Goal: Transaction & Acquisition: Purchase product/service

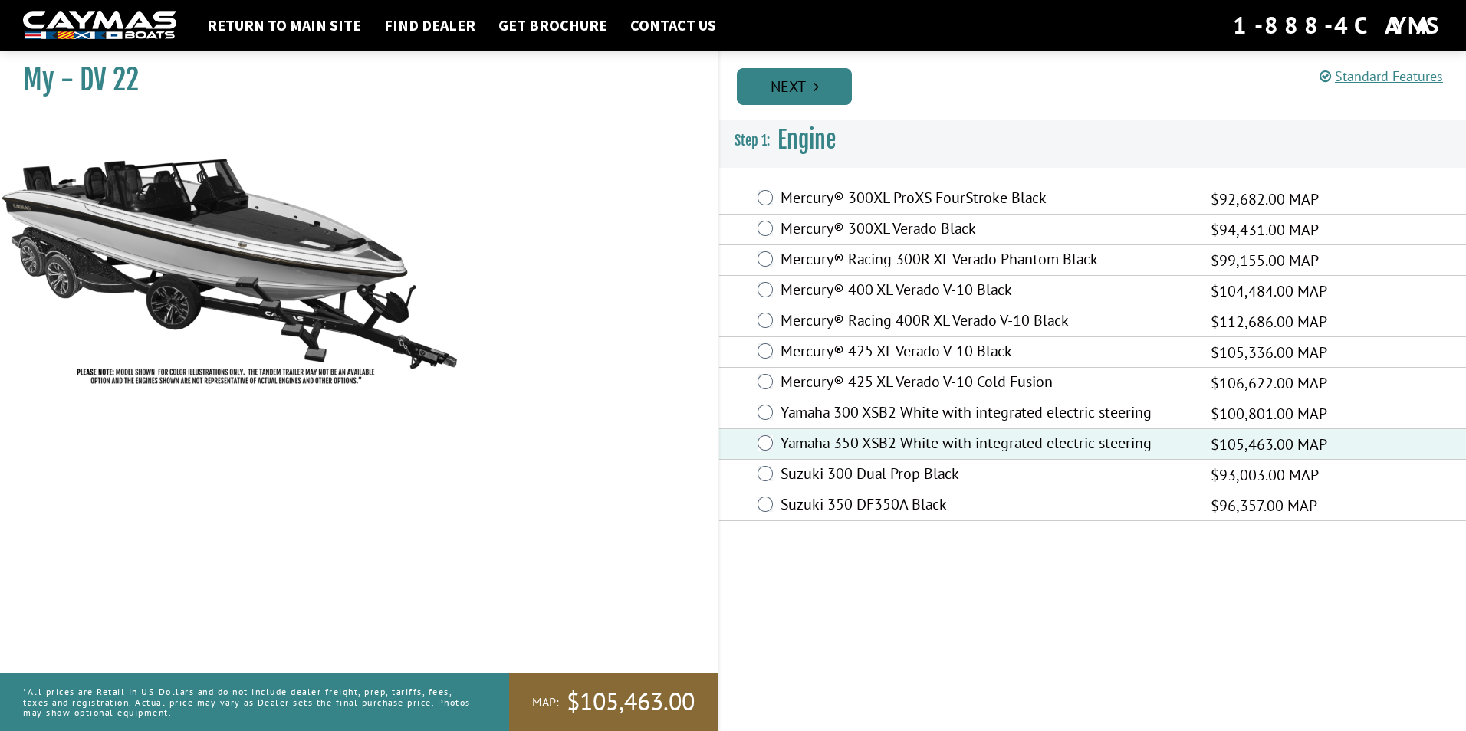
click at [809, 91] on link "Next" at bounding box center [794, 86] width 115 height 37
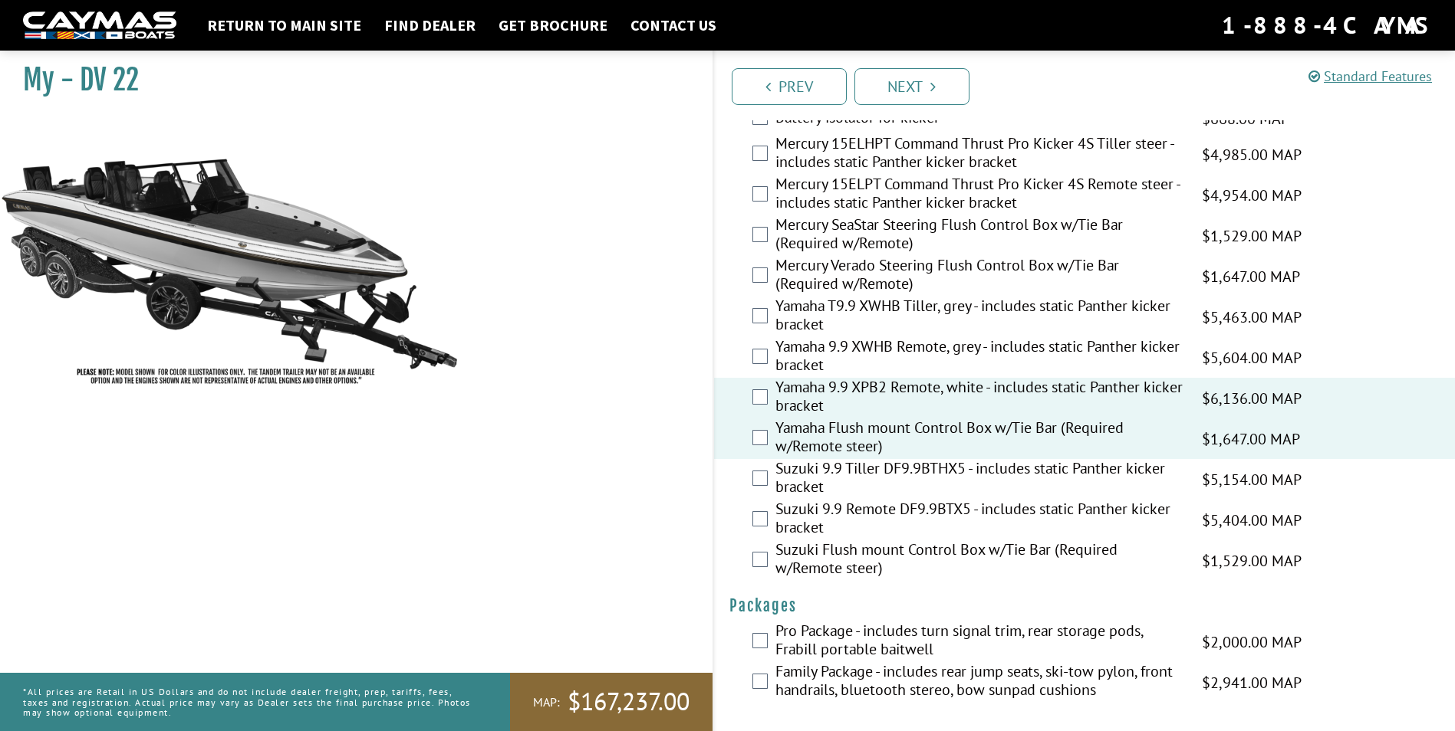
scroll to position [3681, 0]
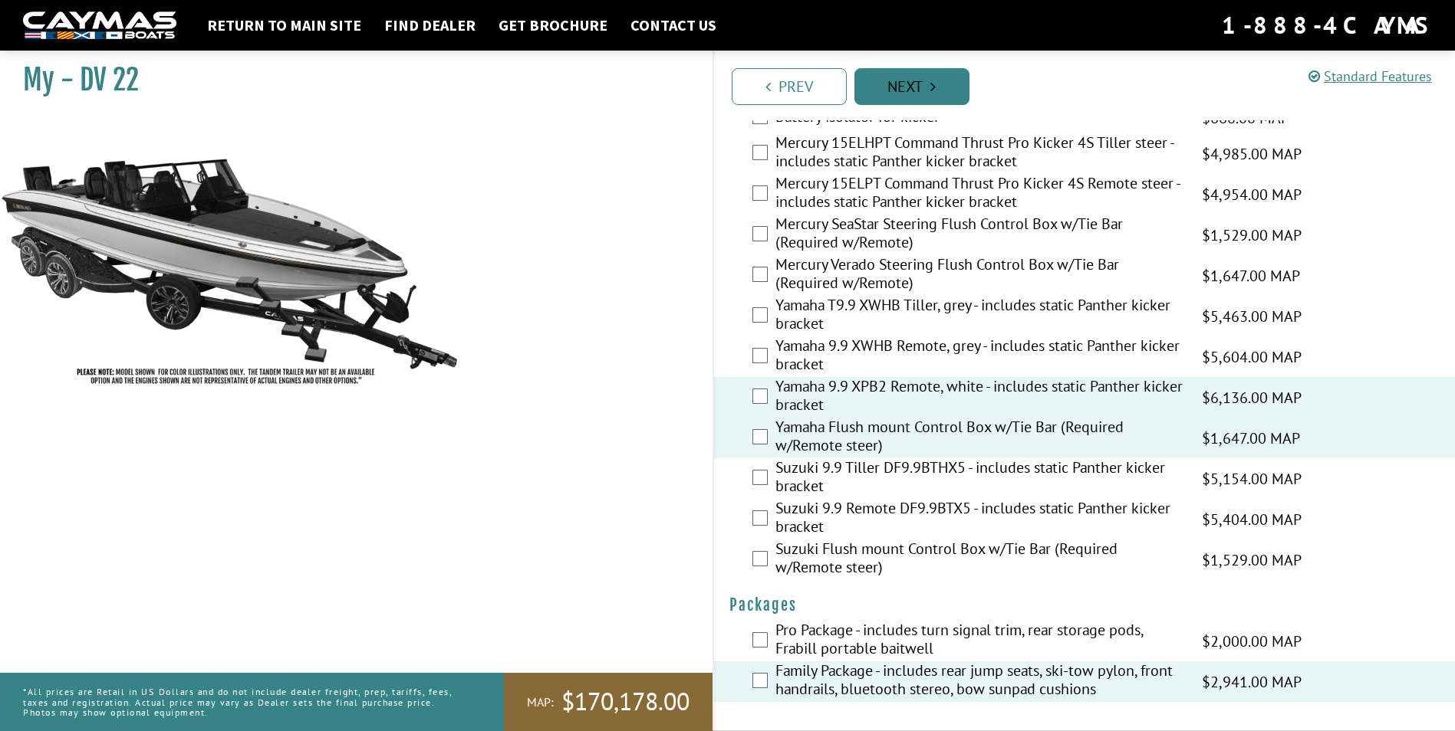
click at [887, 92] on link "Next" at bounding box center [911, 86] width 115 height 37
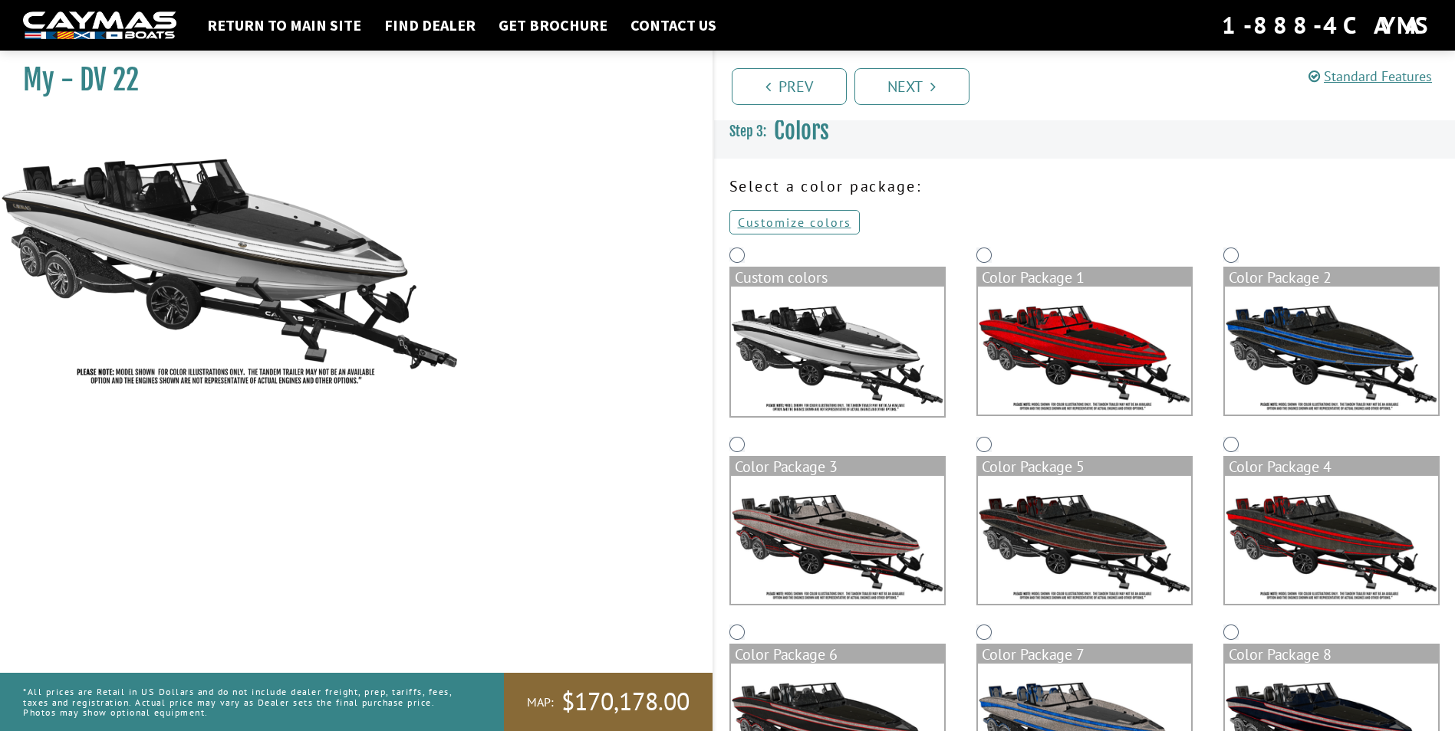
scroll to position [0, 0]
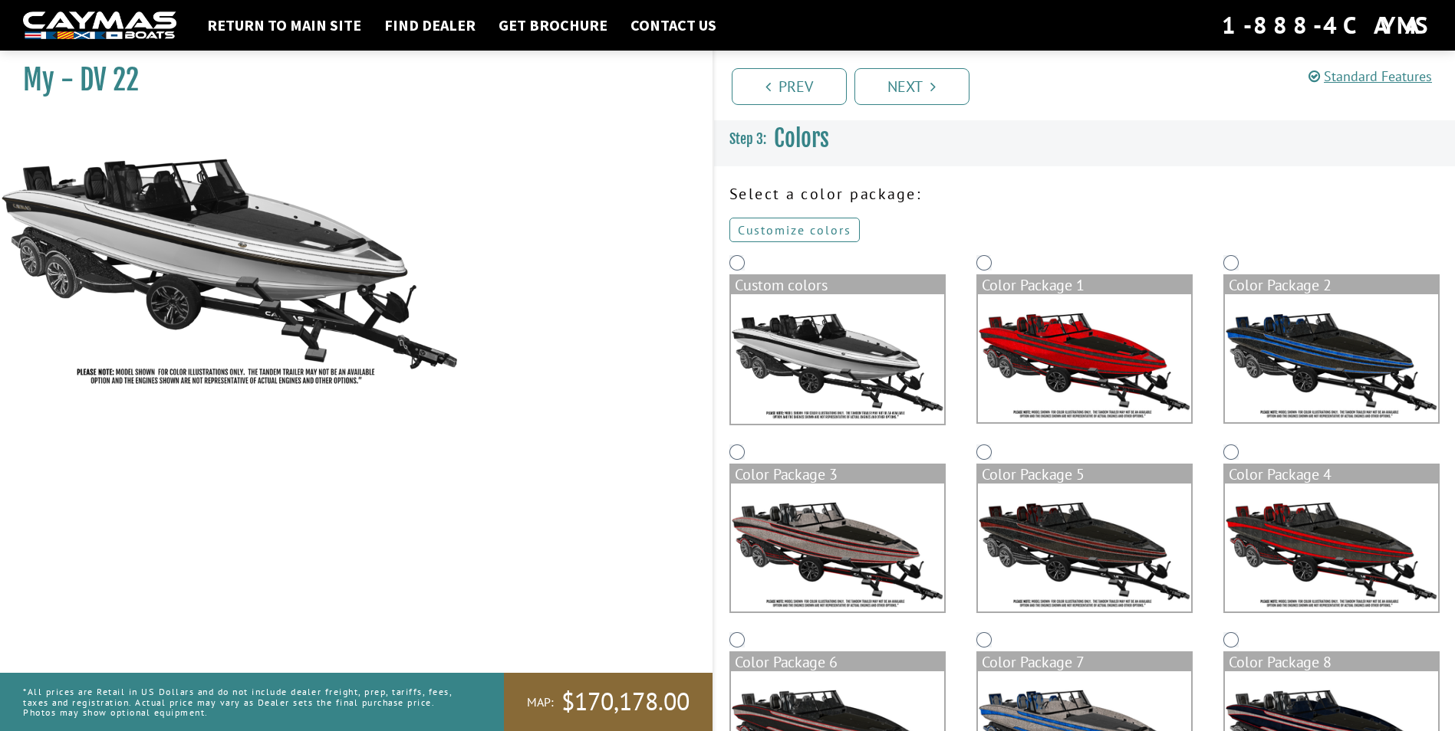
click at [785, 228] on link "Customize colors" at bounding box center [794, 230] width 130 height 25
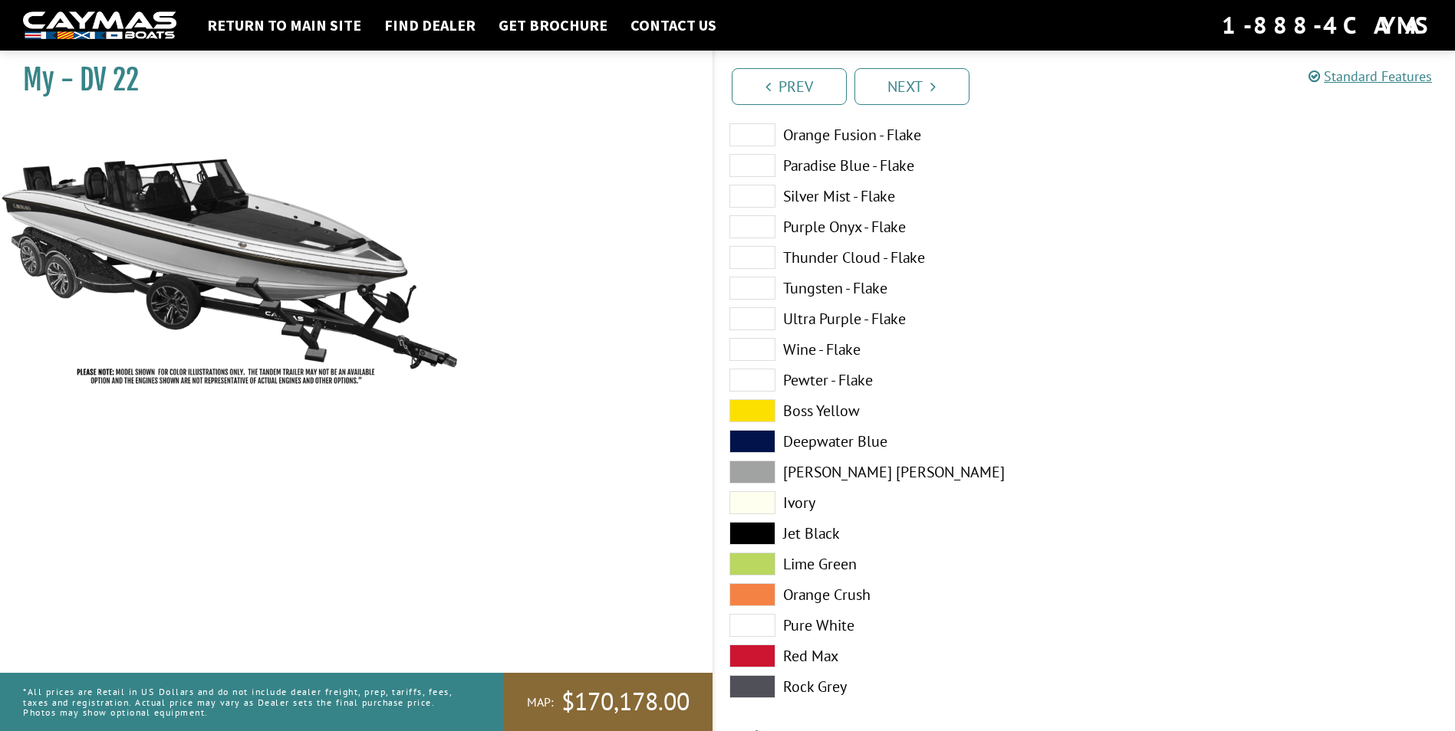
scroll to position [613, 0]
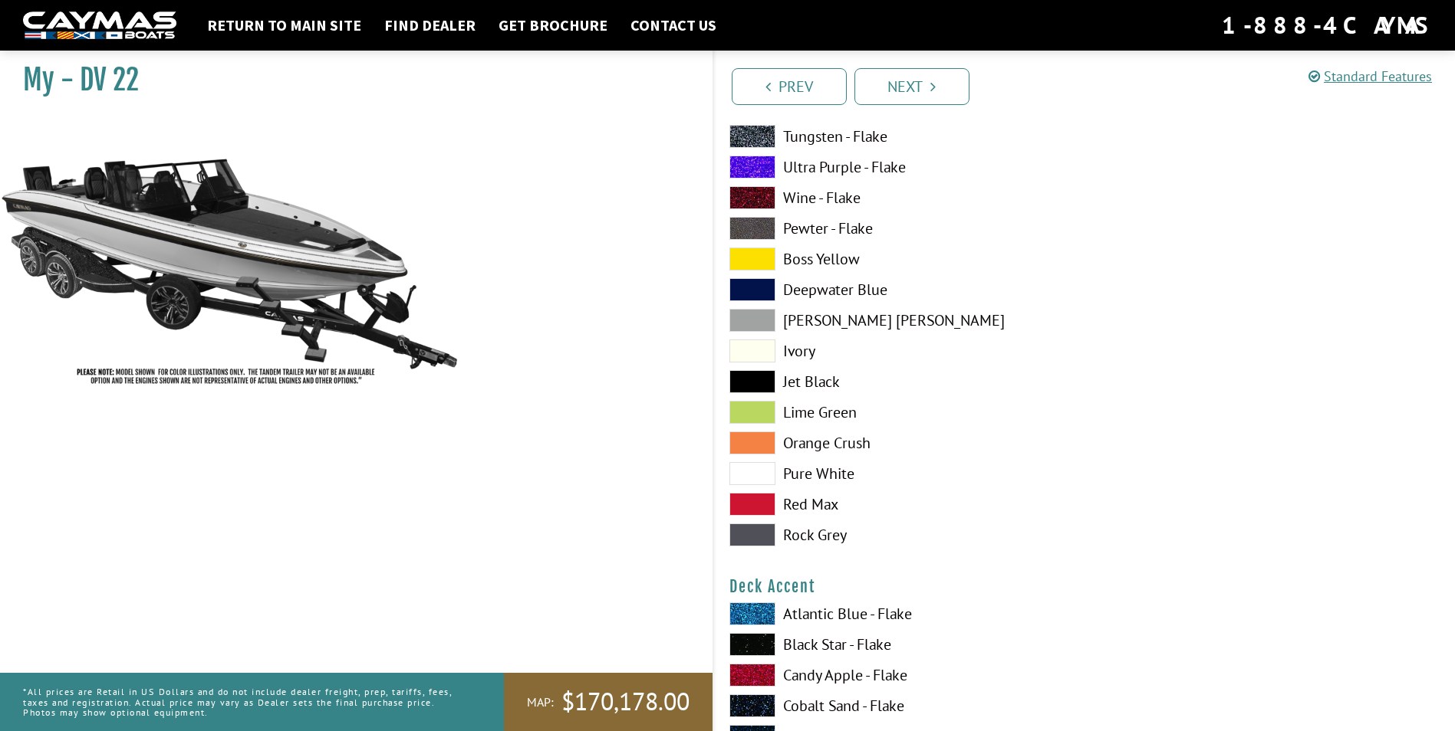
click at [747, 352] on span at bounding box center [752, 351] width 46 height 23
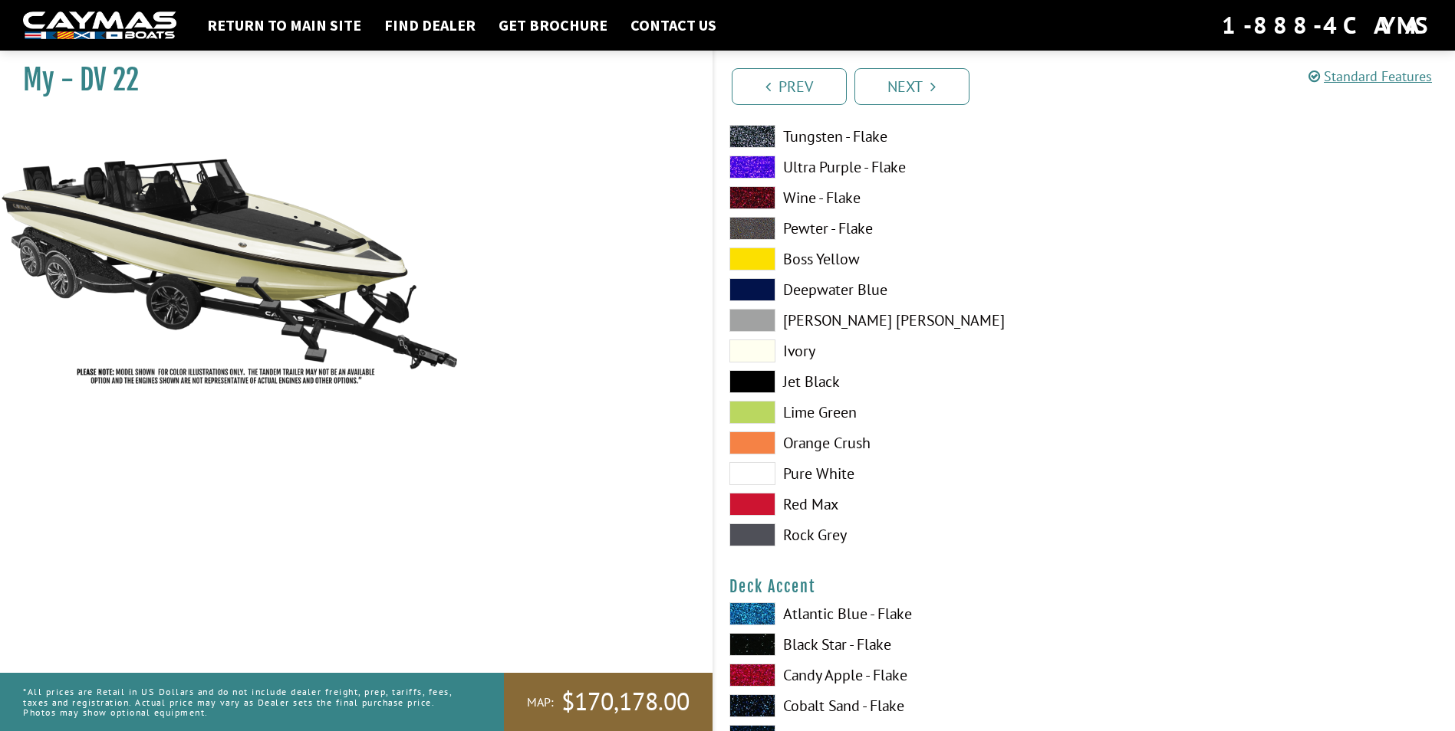
click at [749, 472] on span at bounding box center [752, 473] width 46 height 23
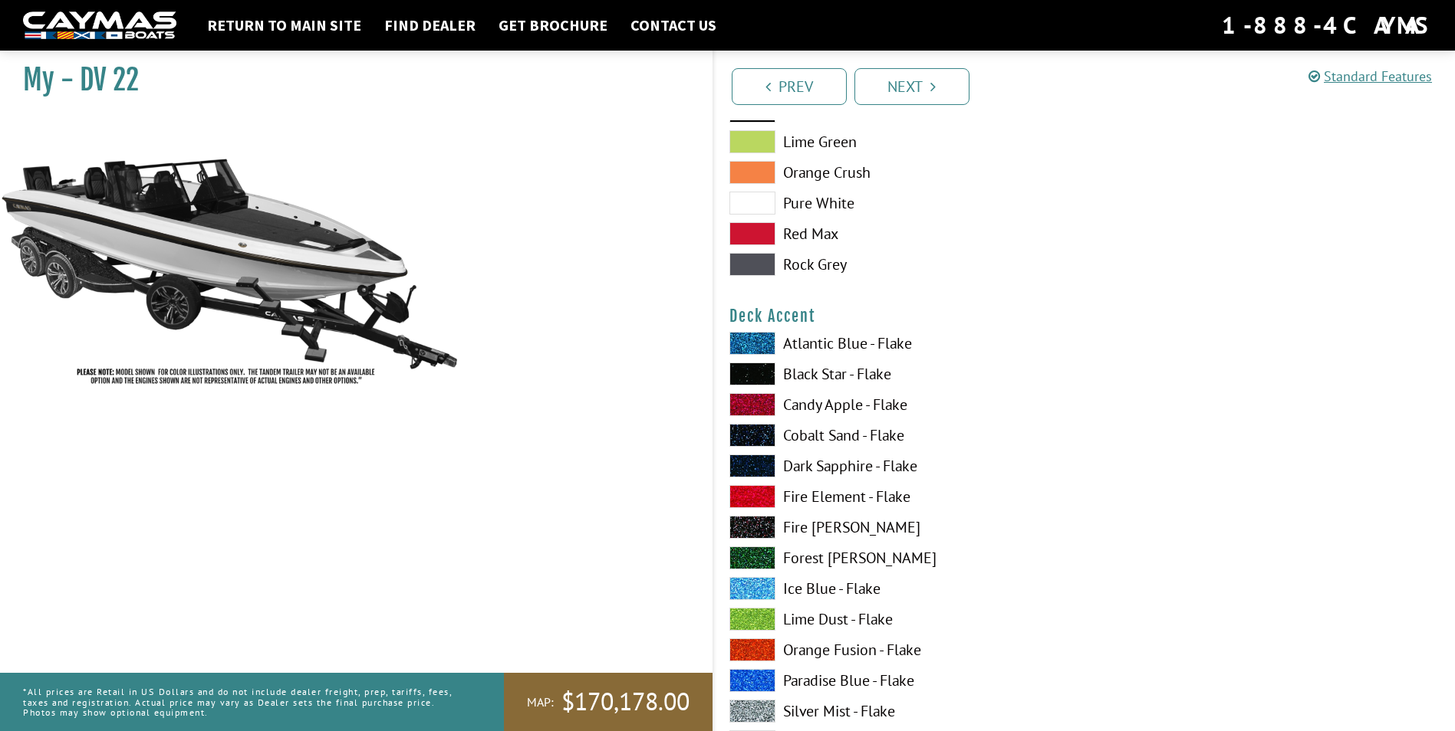
scroll to position [920, 0]
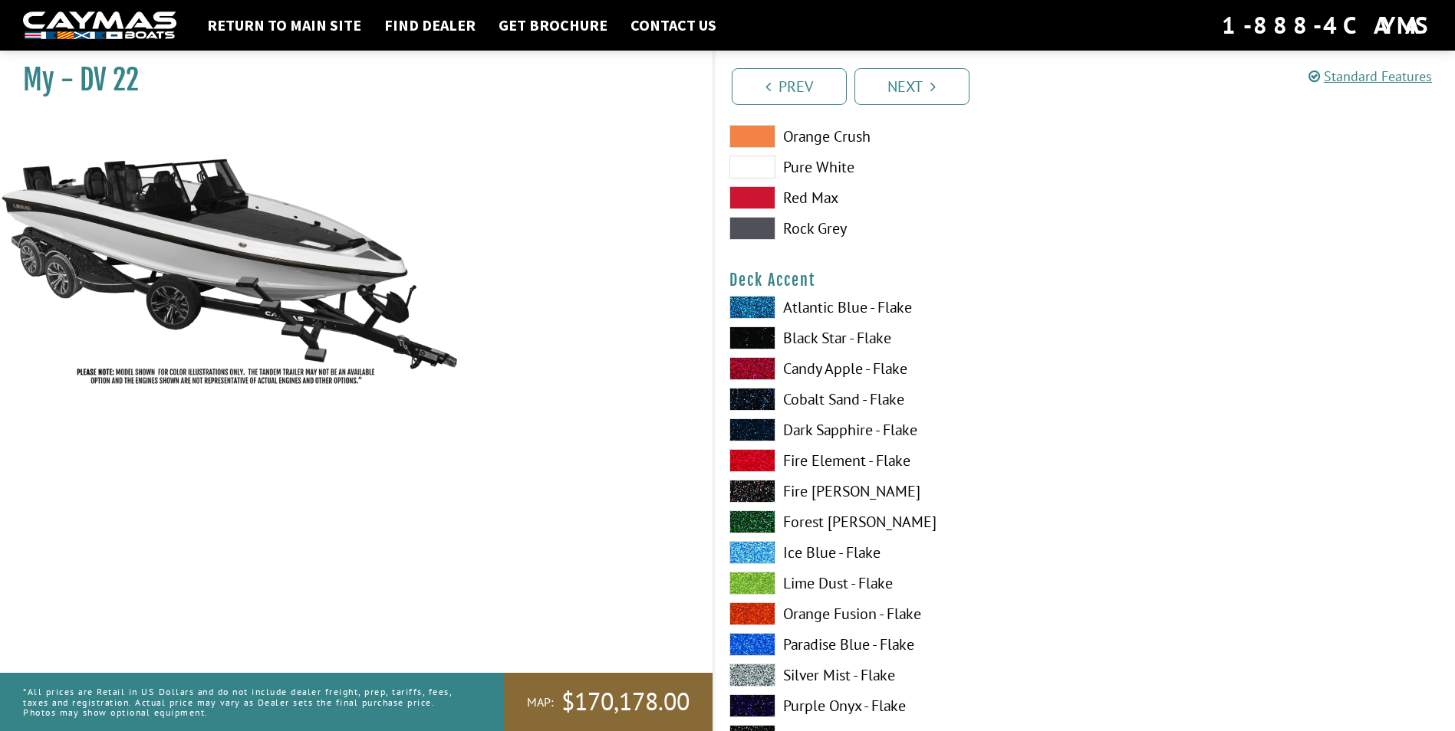
click at [761, 370] on span at bounding box center [752, 368] width 46 height 23
click at [763, 300] on span at bounding box center [752, 307] width 46 height 23
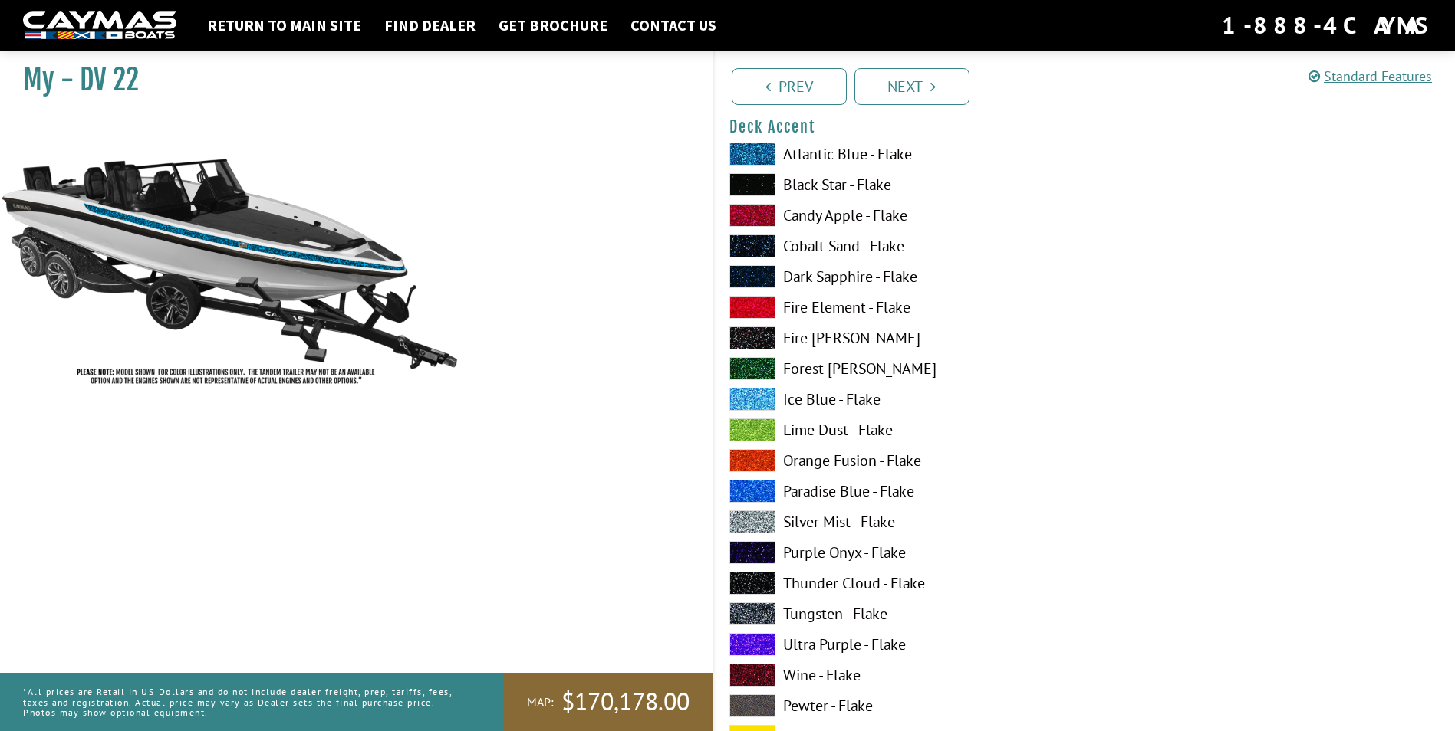
click at [757, 521] on span at bounding box center [752, 522] width 46 height 23
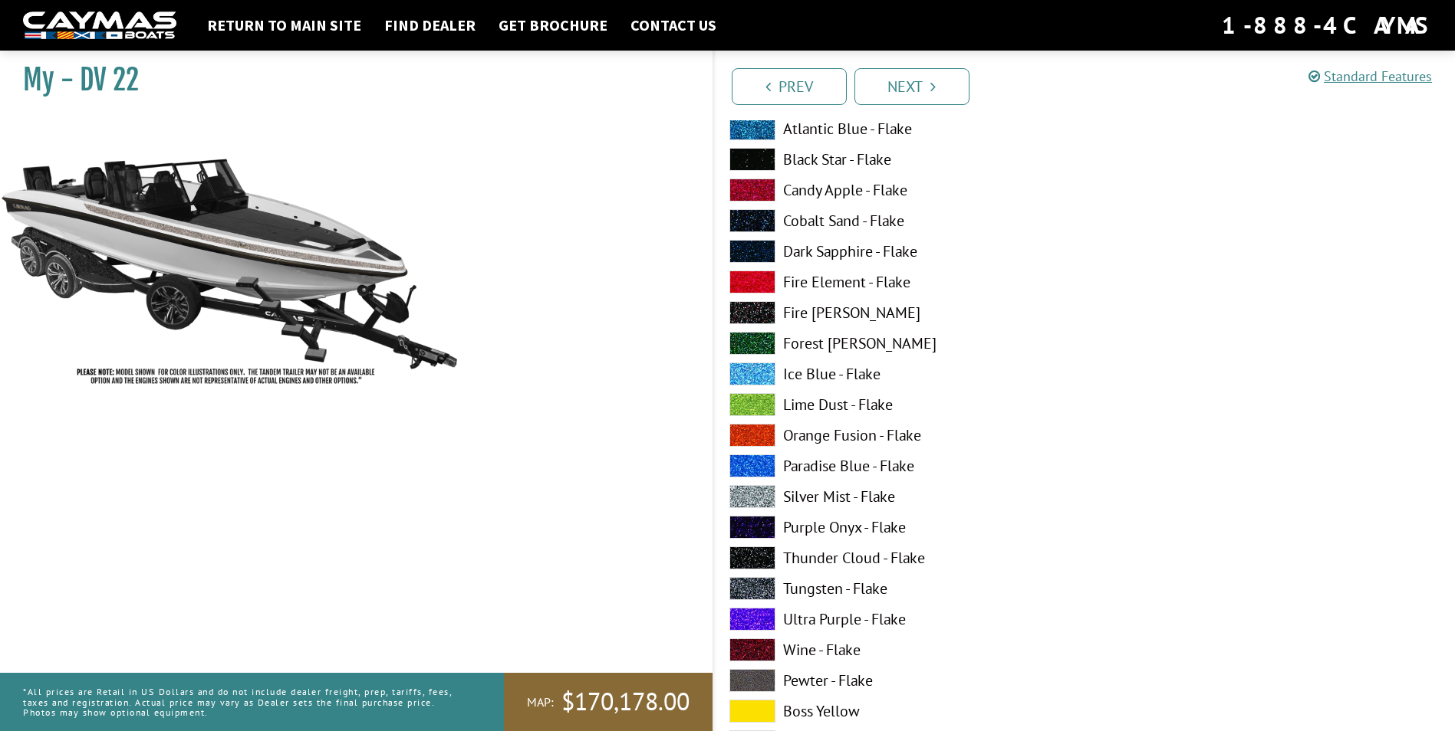
scroll to position [1227, 0]
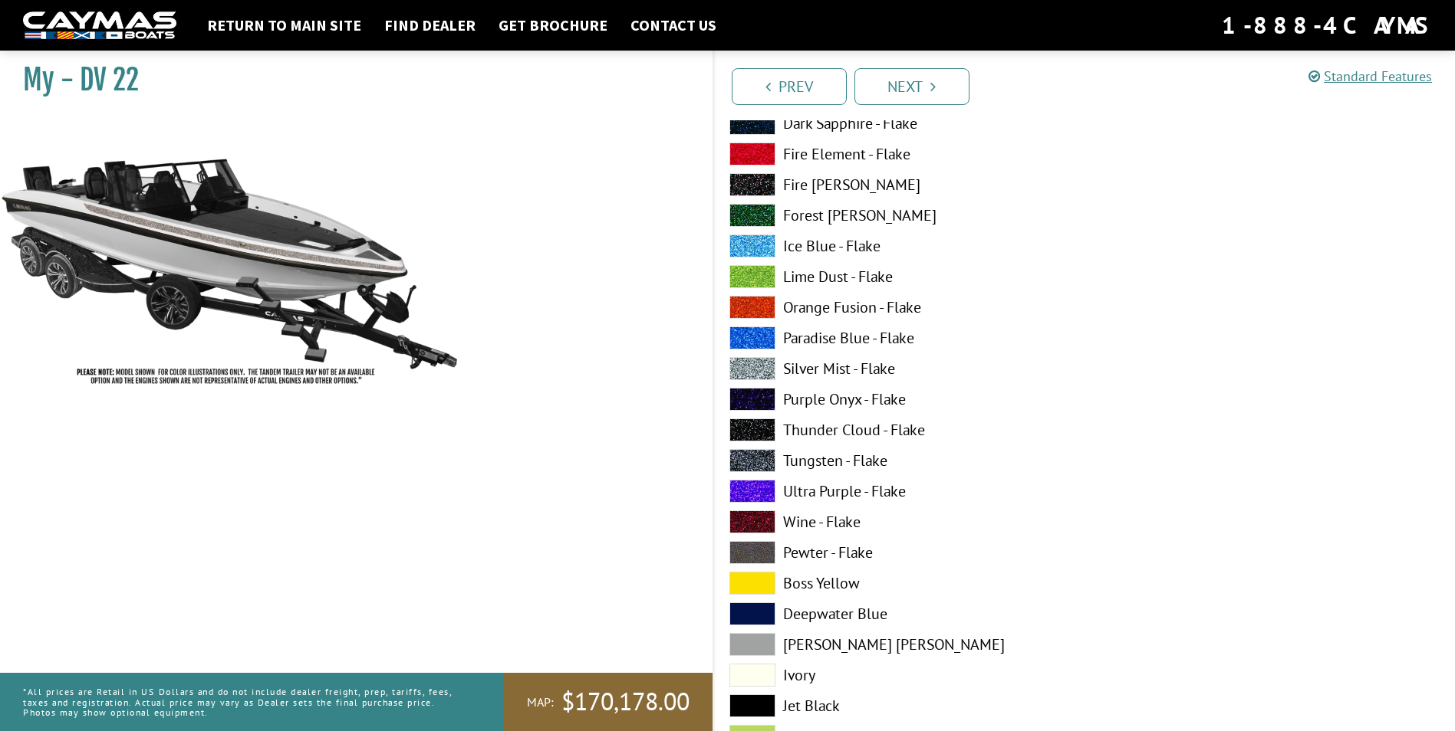
click at [759, 461] on span at bounding box center [752, 460] width 46 height 23
click at [762, 524] on span at bounding box center [752, 522] width 46 height 23
click at [749, 454] on span at bounding box center [752, 460] width 46 height 23
click at [756, 430] on span at bounding box center [752, 430] width 46 height 23
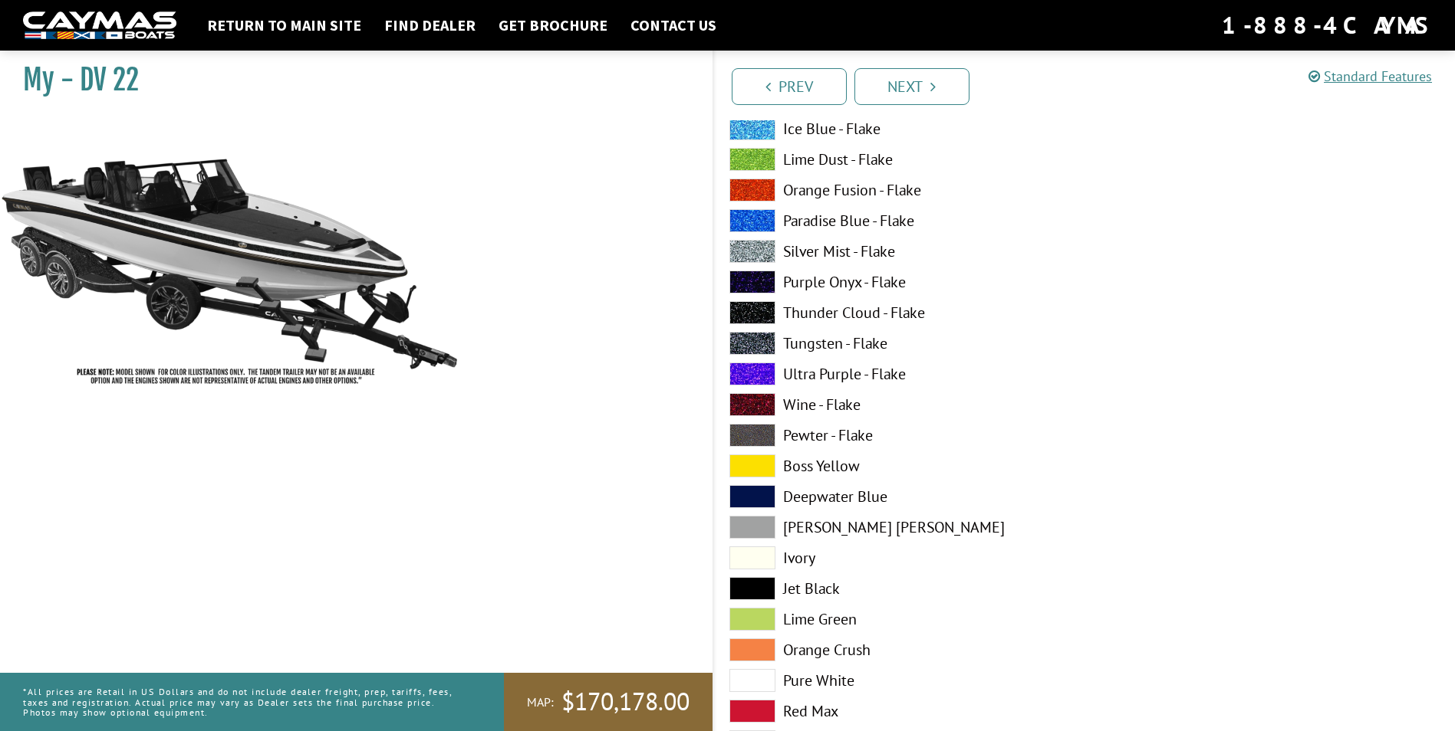
scroll to position [1380, 0]
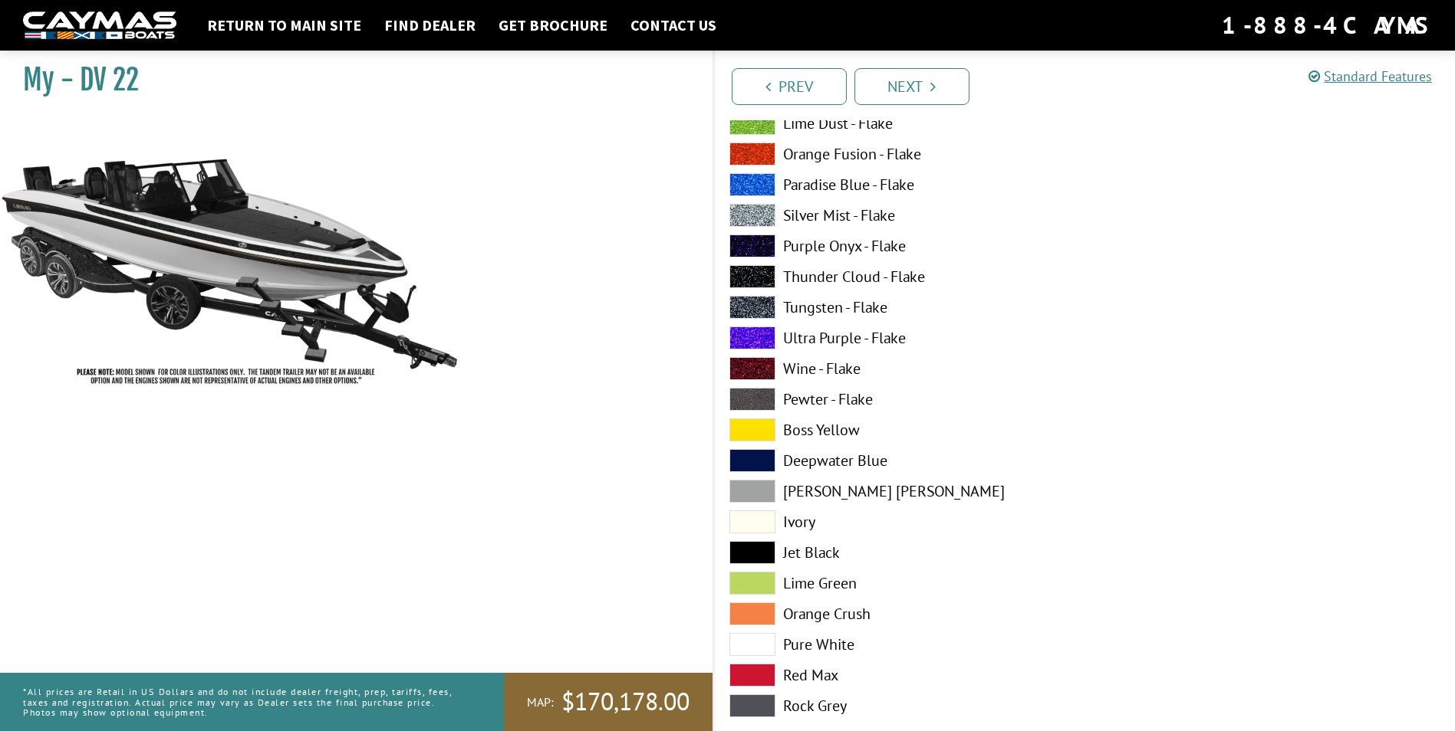
click at [758, 522] on span at bounding box center [752, 522] width 46 height 23
click at [753, 274] on span at bounding box center [752, 276] width 46 height 23
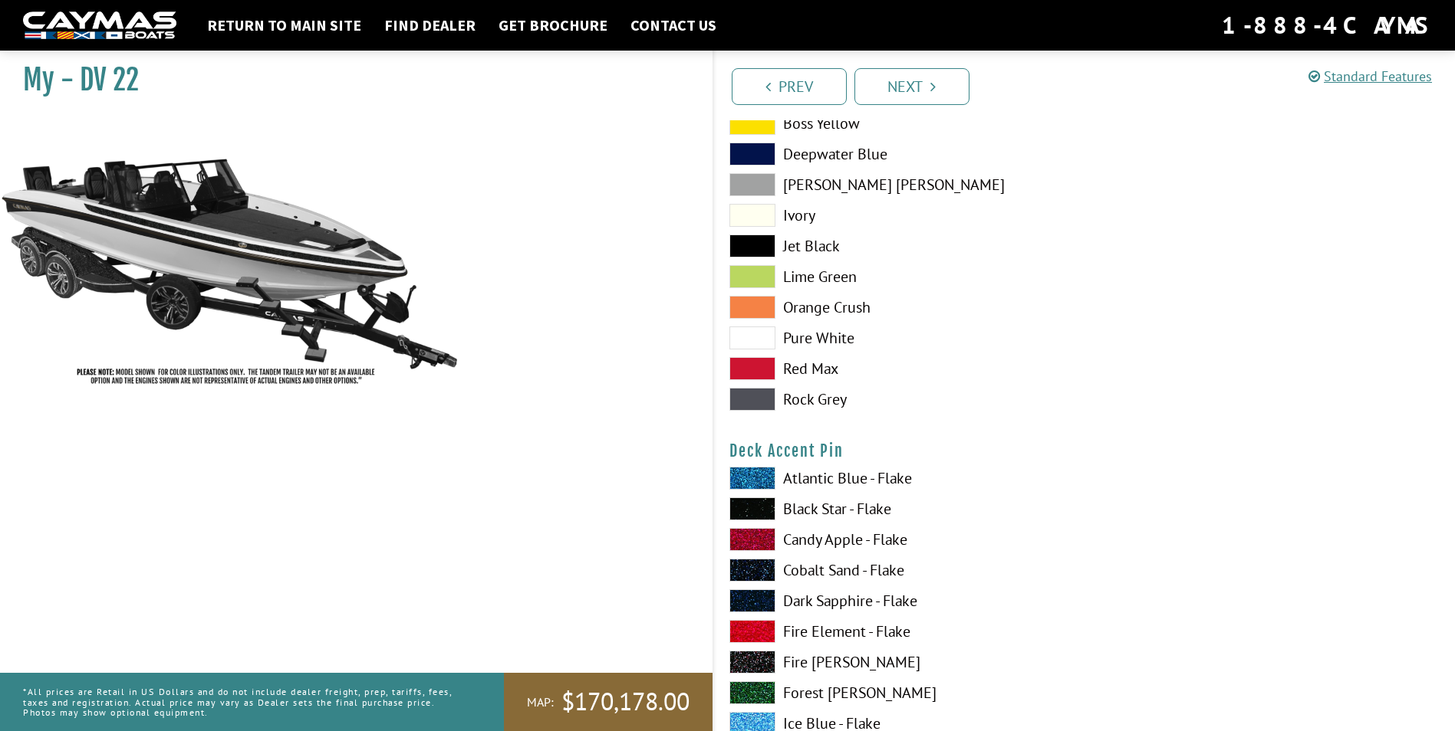
scroll to position [1840, 0]
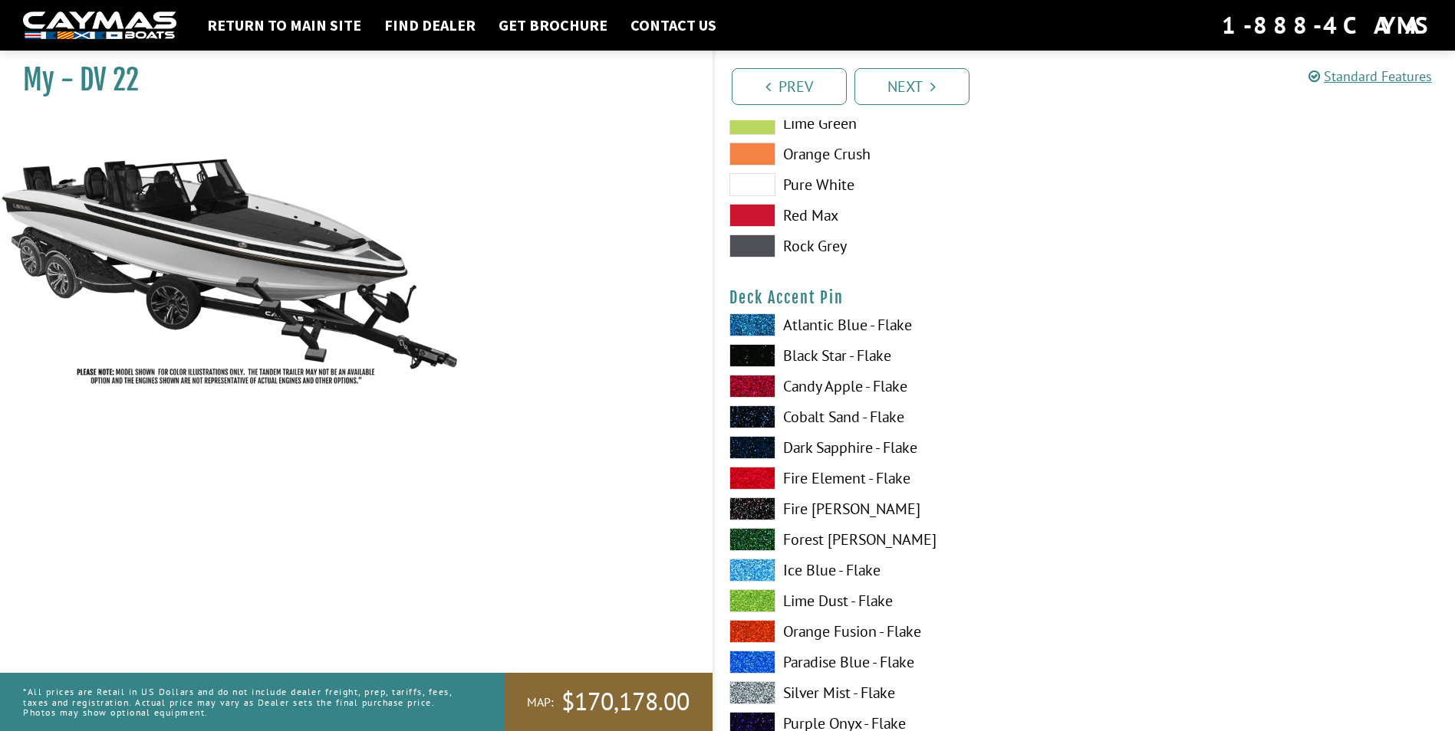
click at [760, 353] on span at bounding box center [752, 355] width 46 height 23
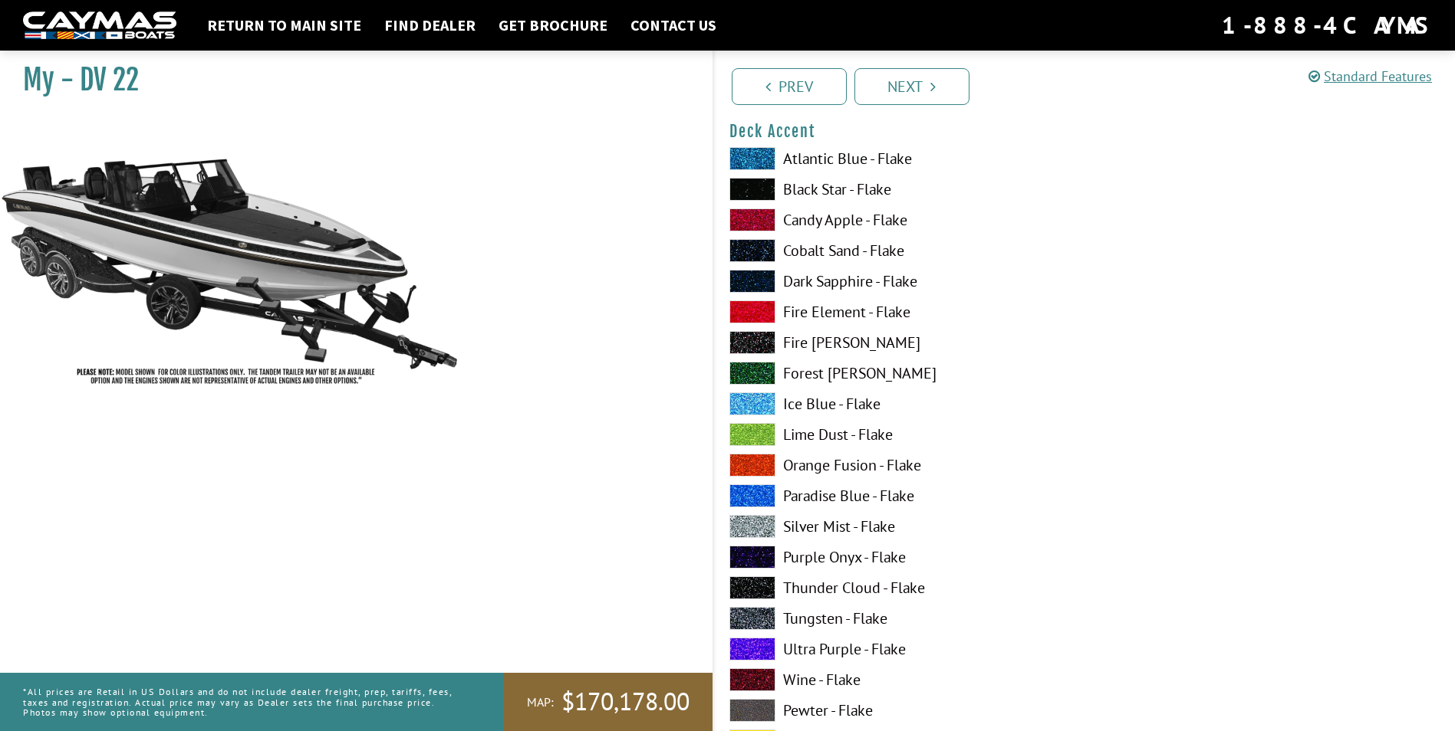
scroll to position [920, 0]
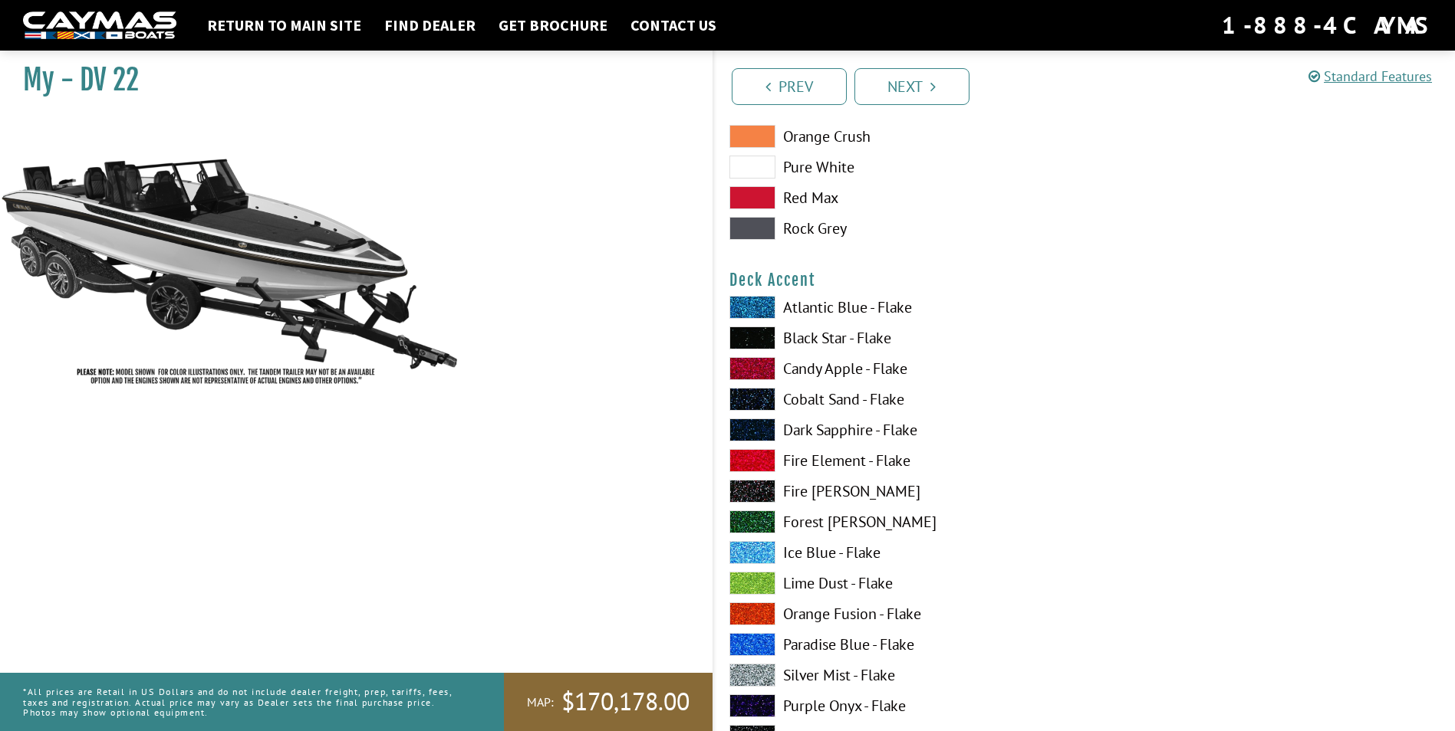
click at [758, 341] on span at bounding box center [752, 338] width 46 height 23
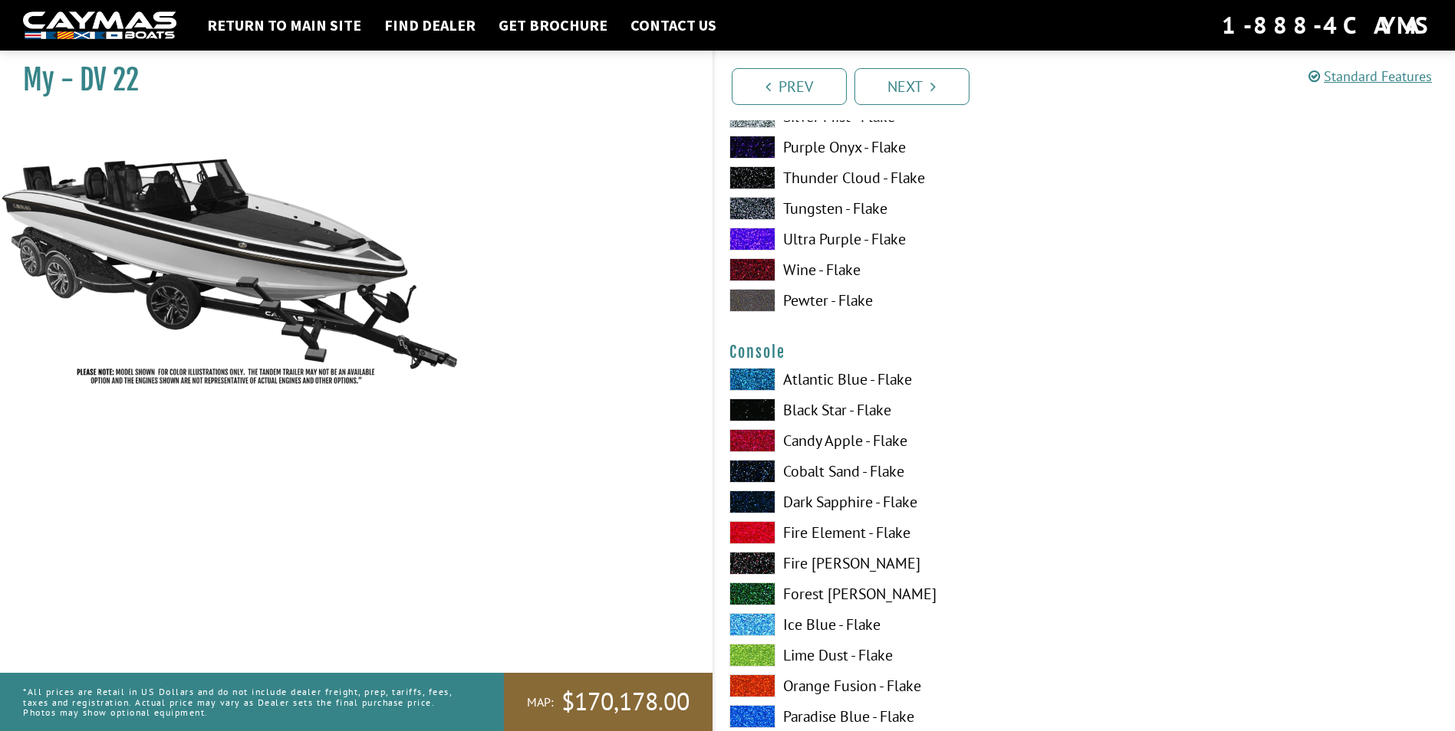
scroll to position [2454, 0]
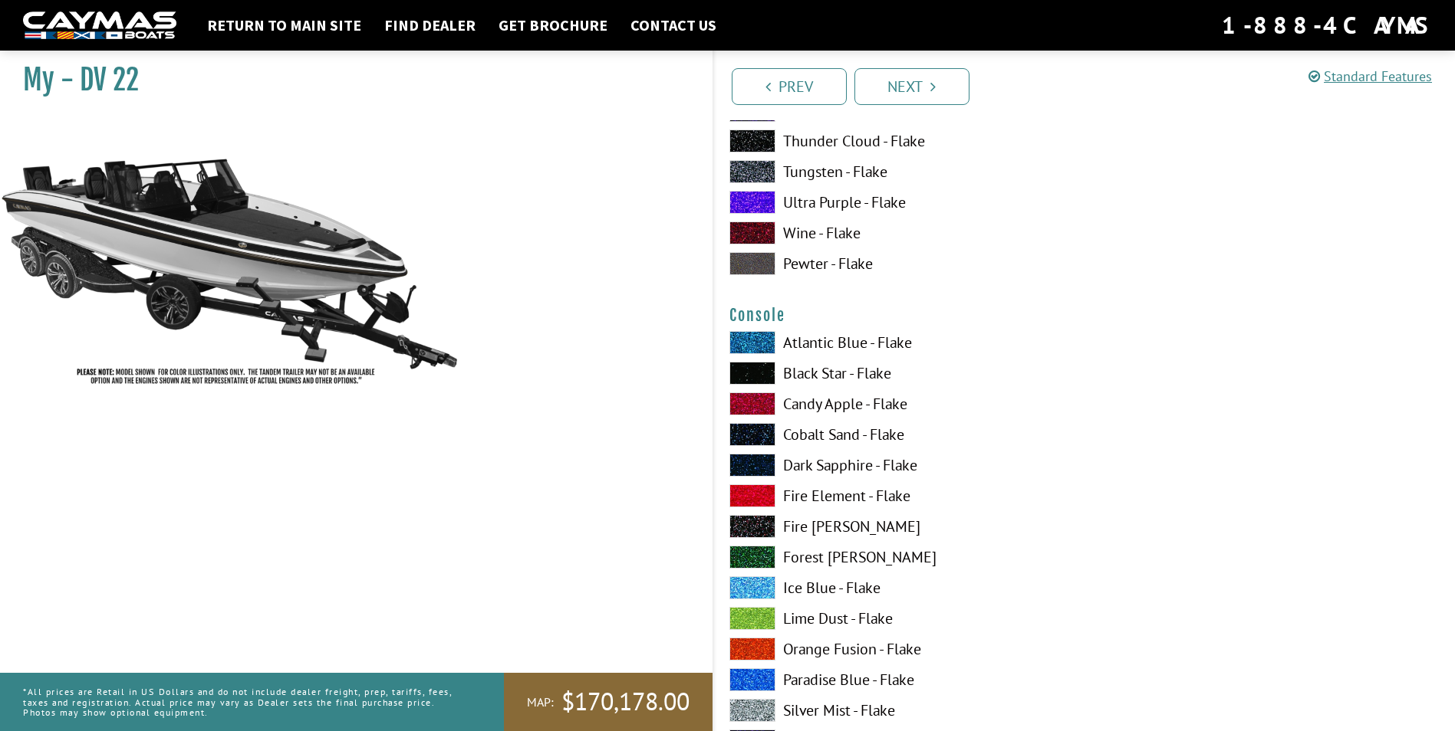
click at [757, 373] on span at bounding box center [752, 373] width 46 height 23
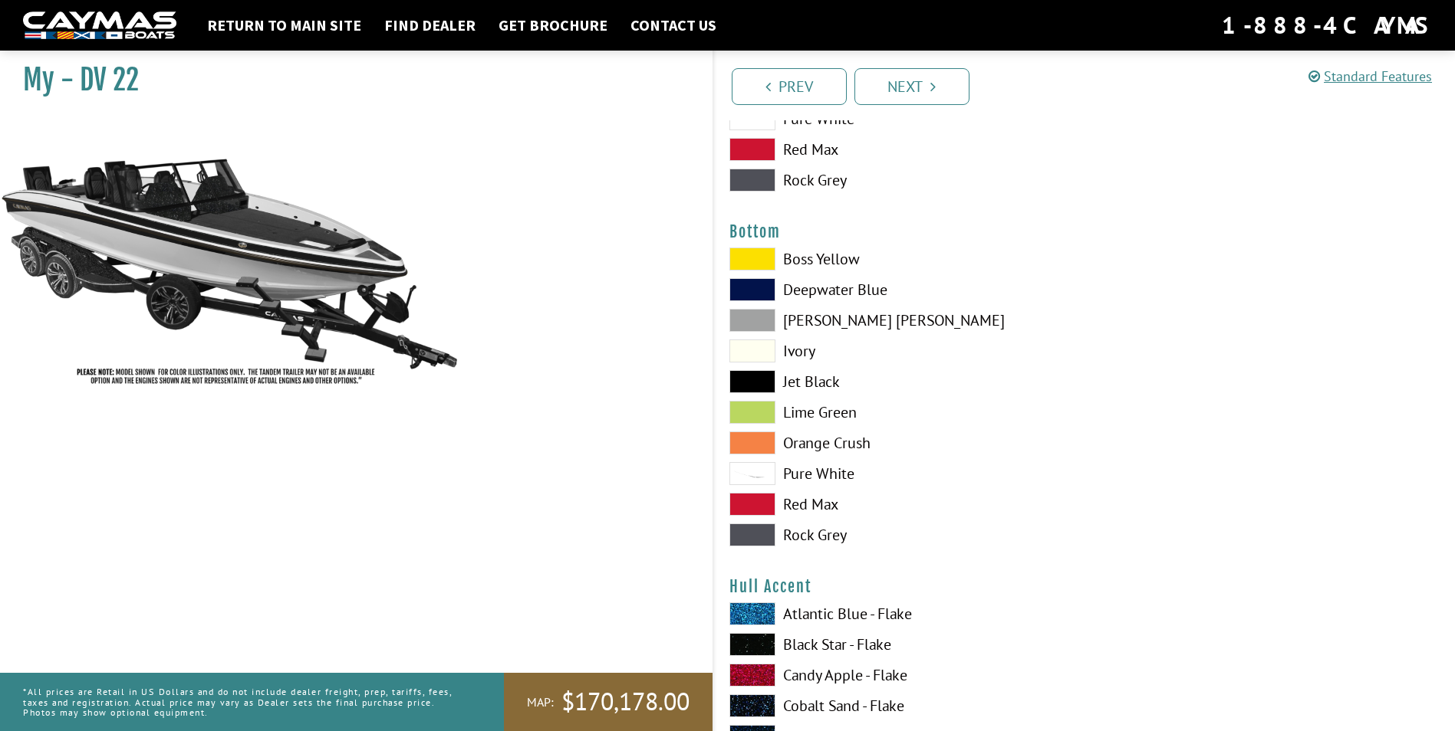
scroll to position [3527, 0]
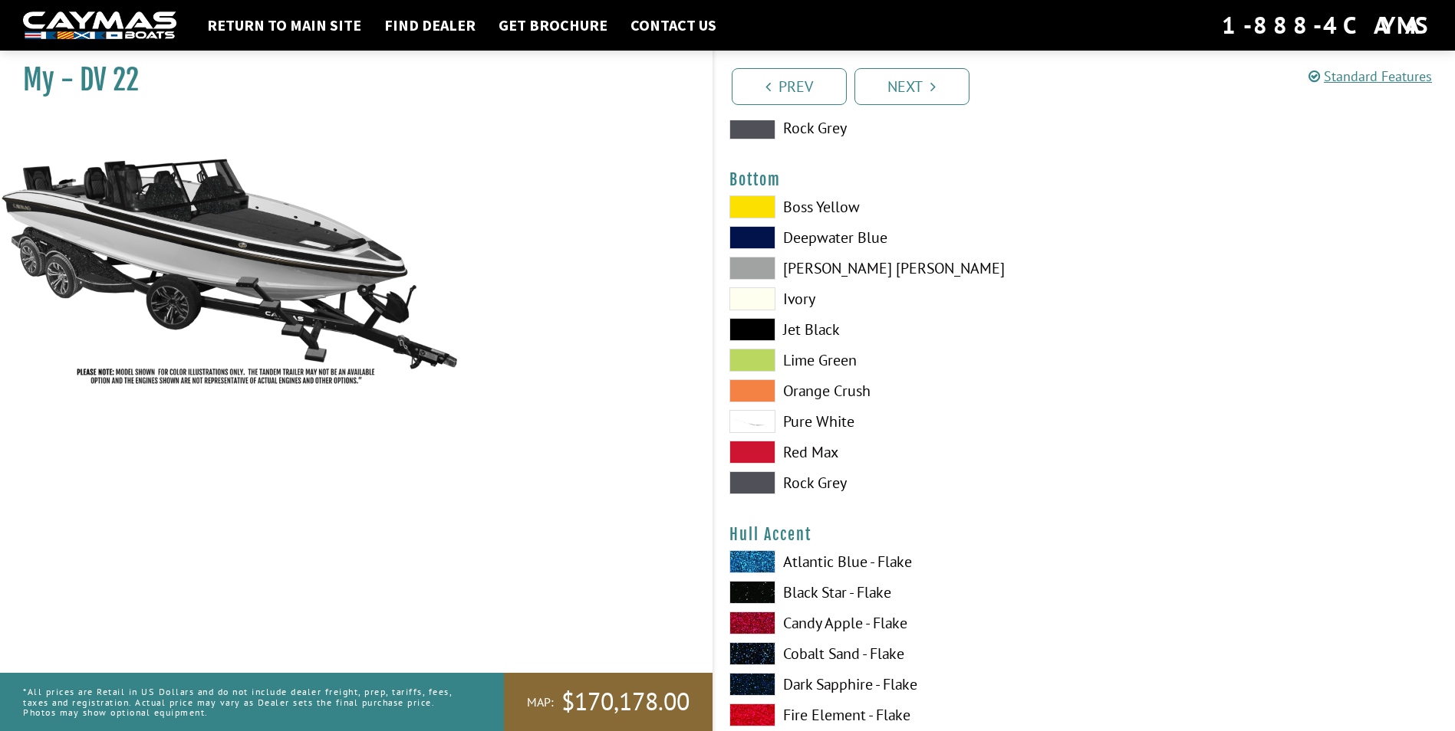
click at [766, 452] on span at bounding box center [752, 452] width 46 height 23
click at [761, 424] on span at bounding box center [752, 421] width 46 height 23
click at [751, 298] on span at bounding box center [752, 299] width 46 height 23
click at [764, 390] on span at bounding box center [752, 391] width 46 height 23
click at [750, 210] on span at bounding box center [752, 207] width 46 height 23
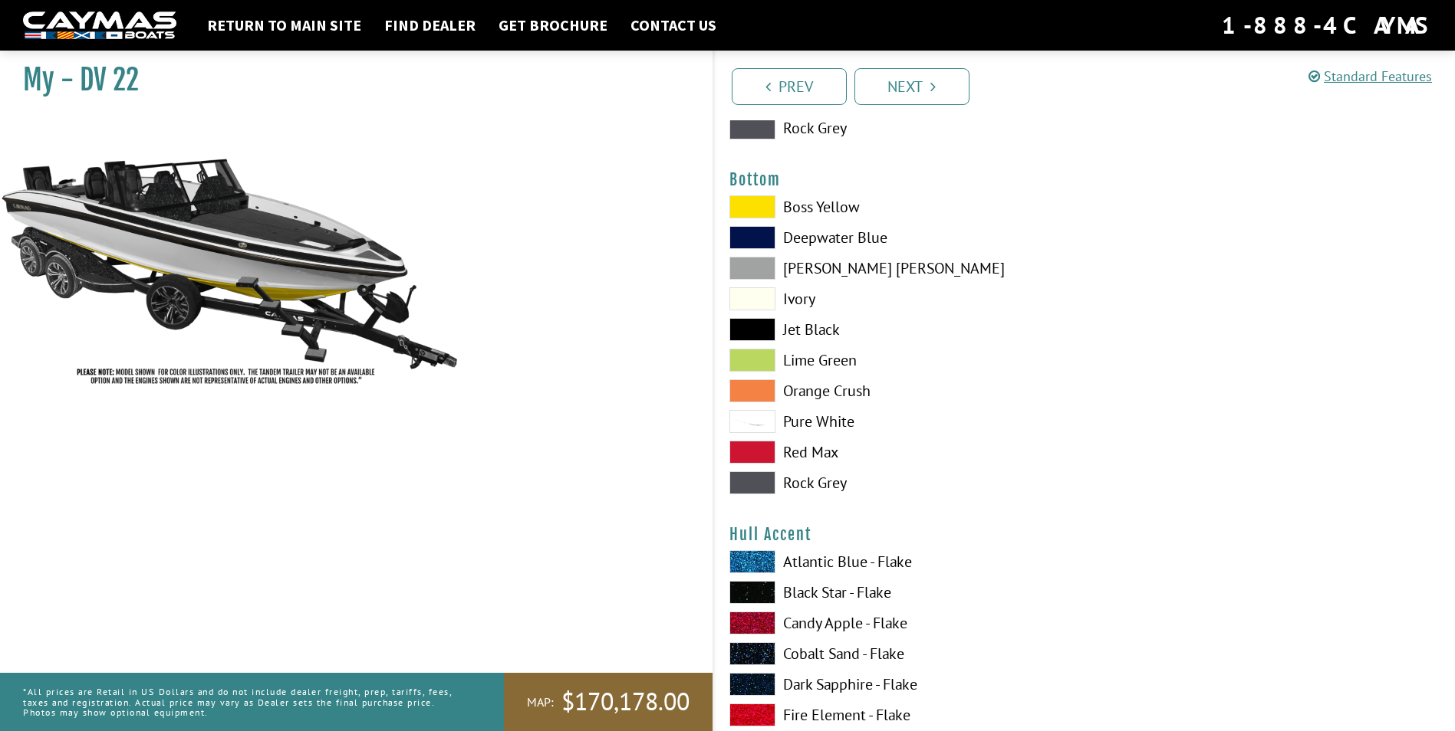
click at [761, 478] on span at bounding box center [752, 483] width 46 height 23
click at [758, 421] on span at bounding box center [752, 421] width 46 height 23
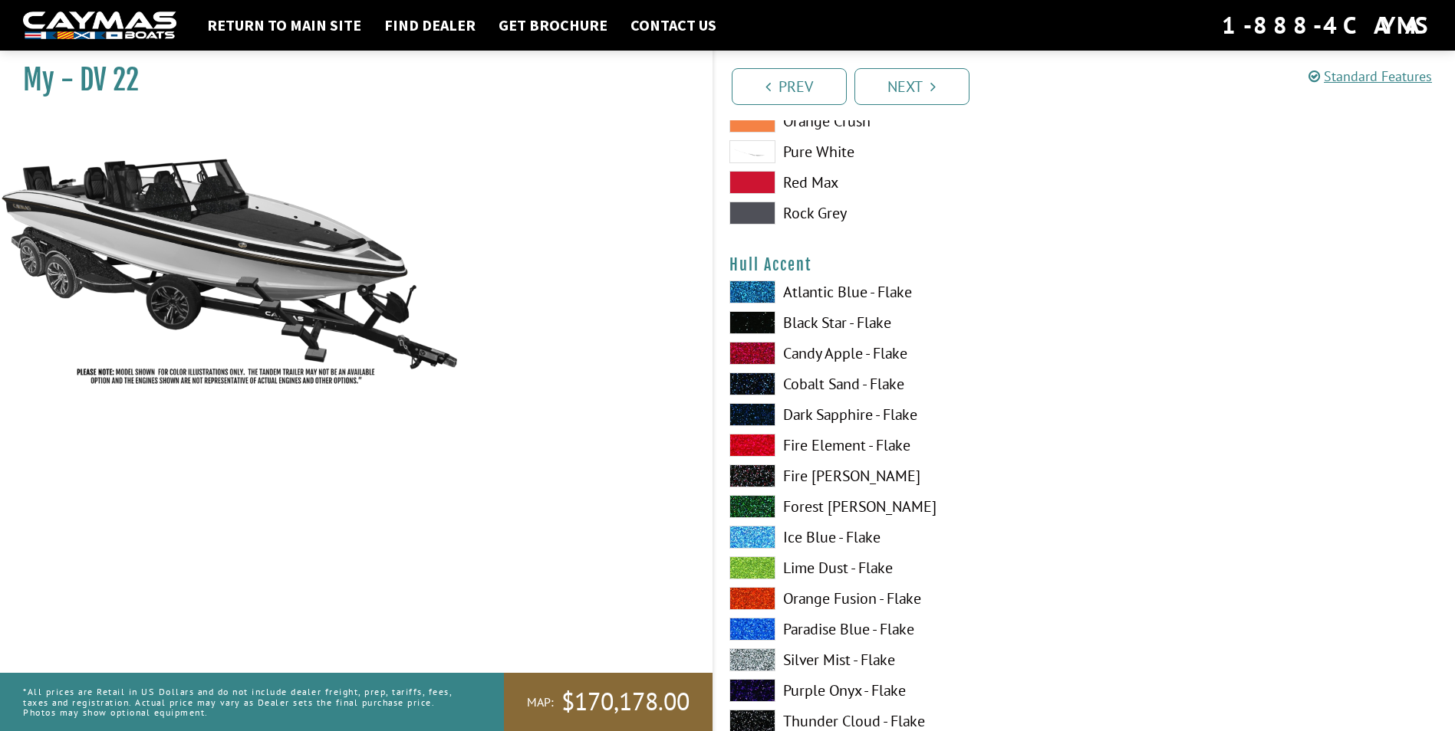
scroll to position [3834, 0]
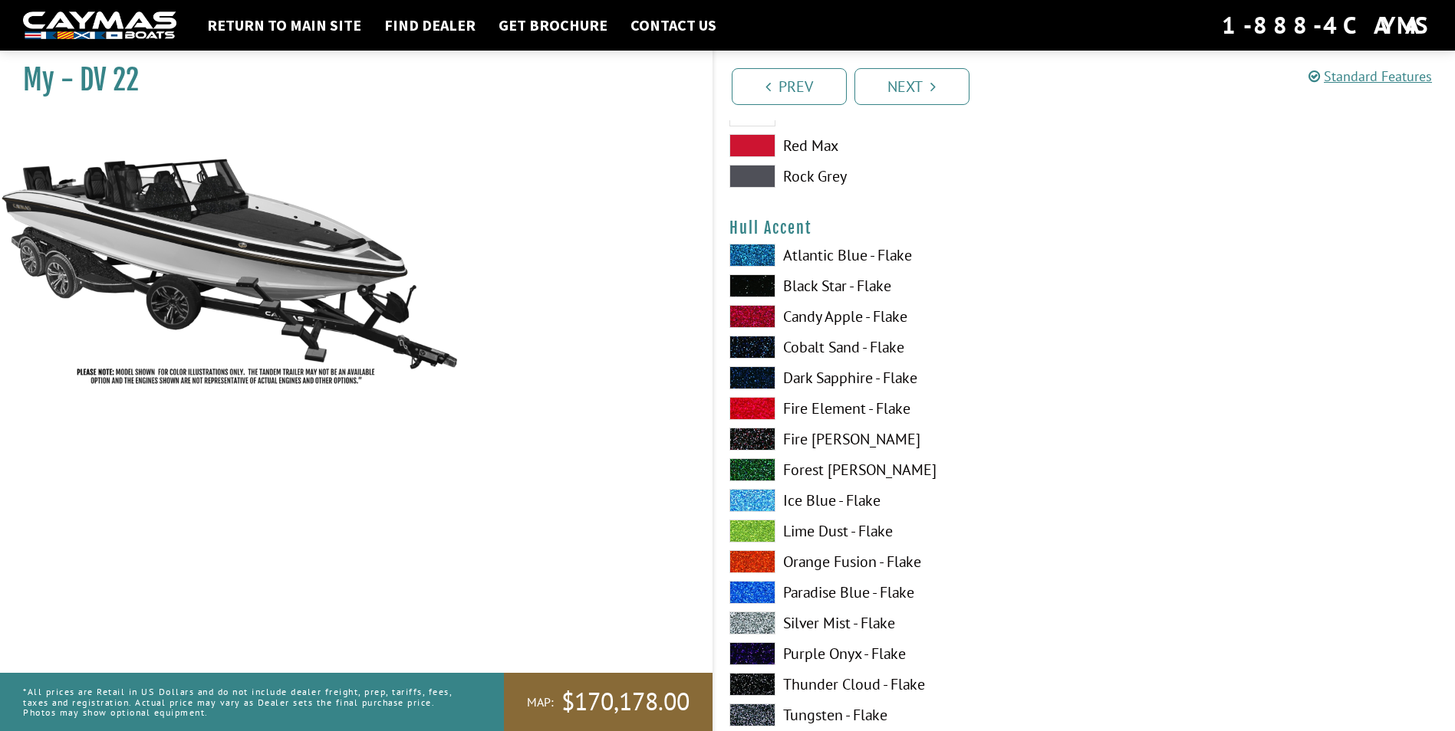
click at [739, 283] on span at bounding box center [752, 285] width 46 height 23
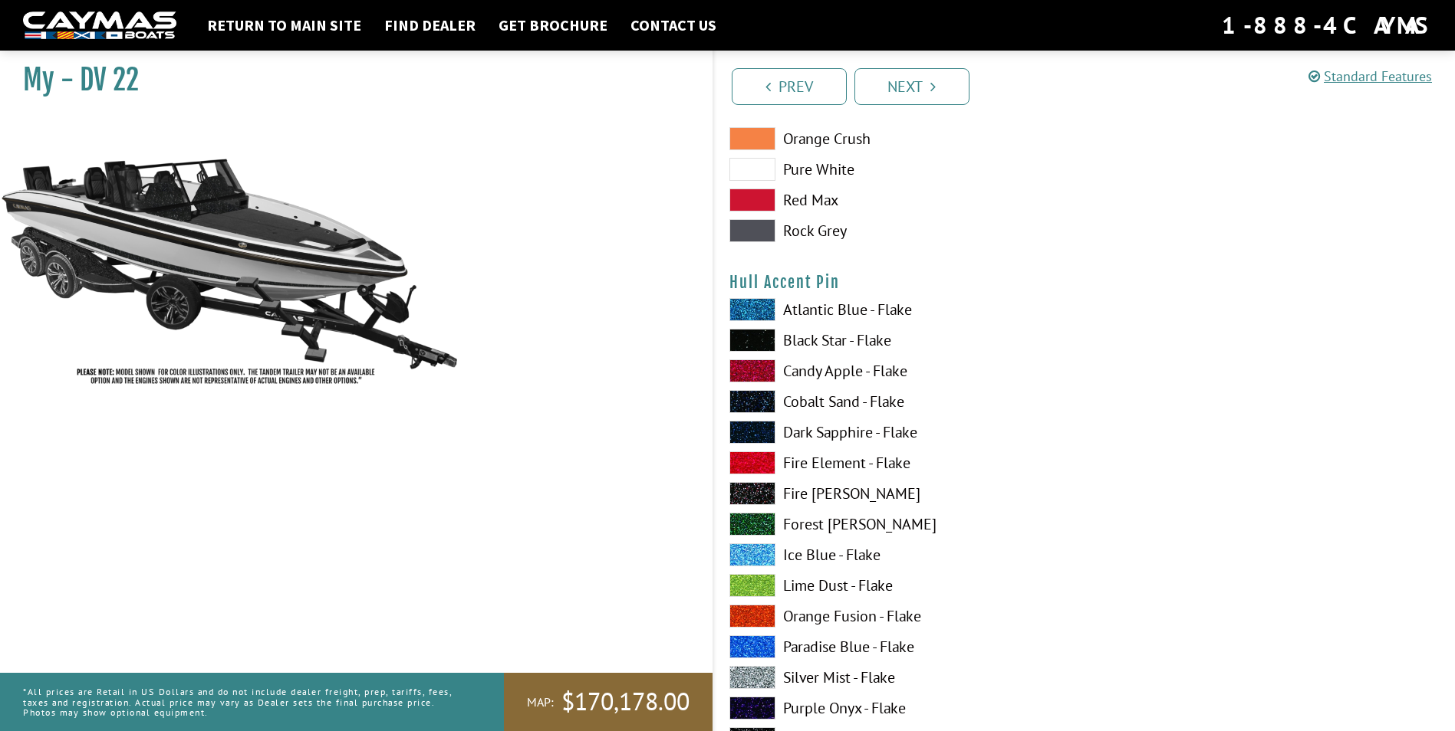
scroll to position [4754, 0]
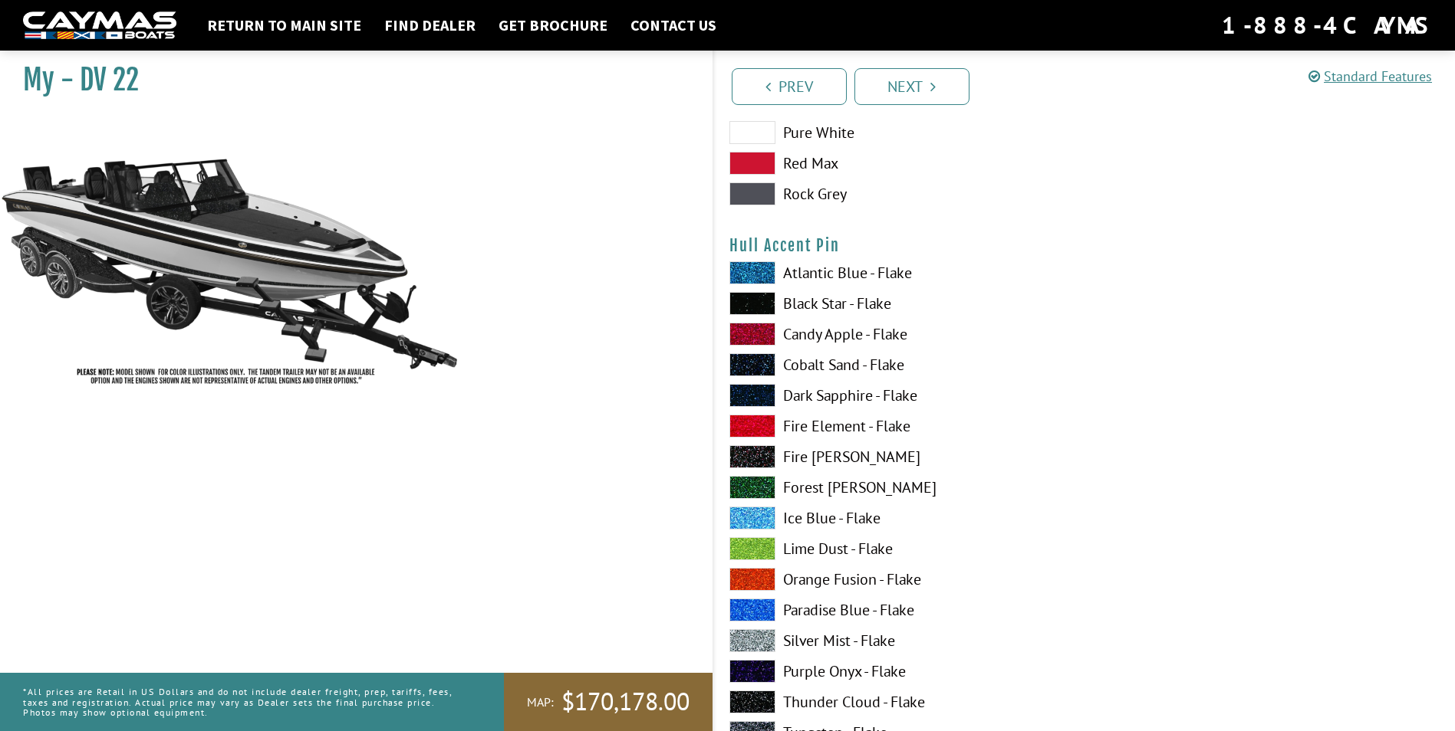
click at [757, 304] on span at bounding box center [752, 303] width 46 height 23
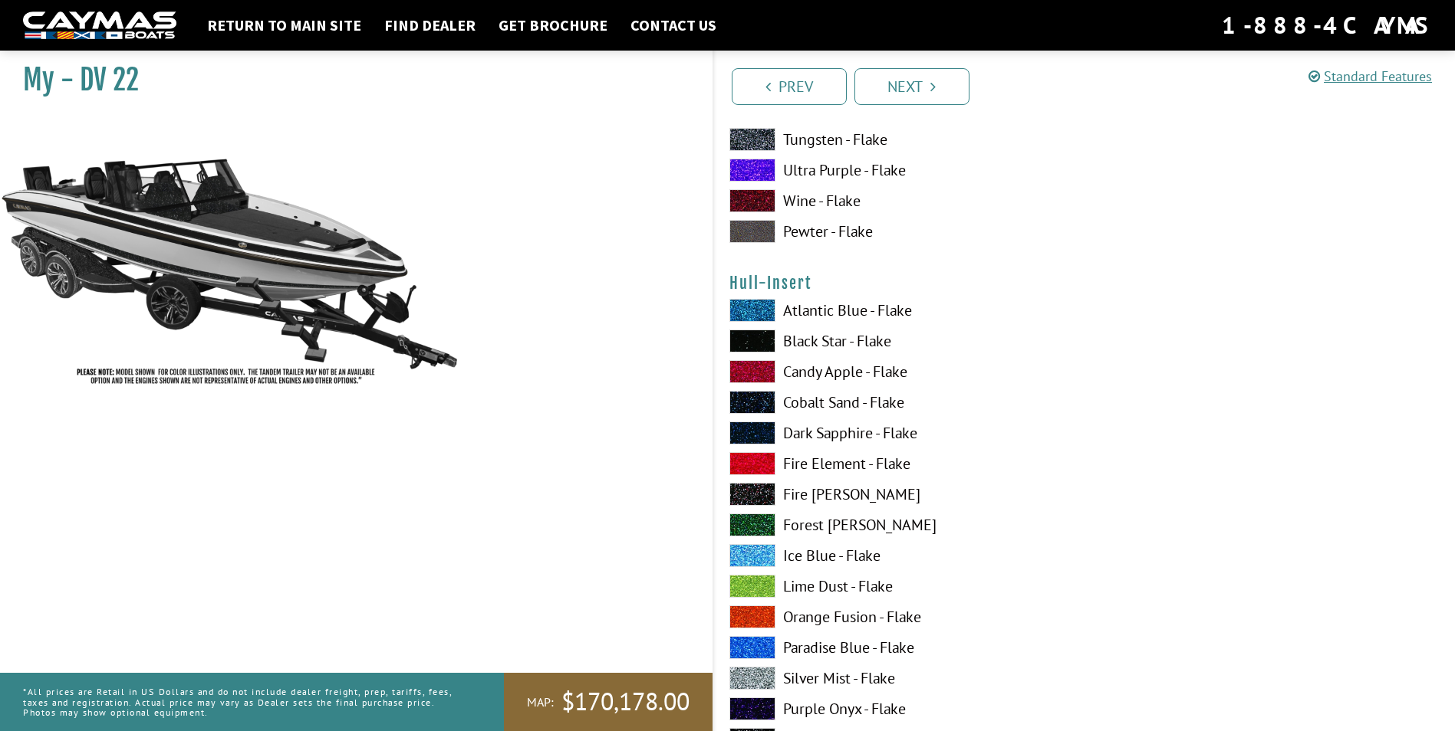
scroll to position [5367, 0]
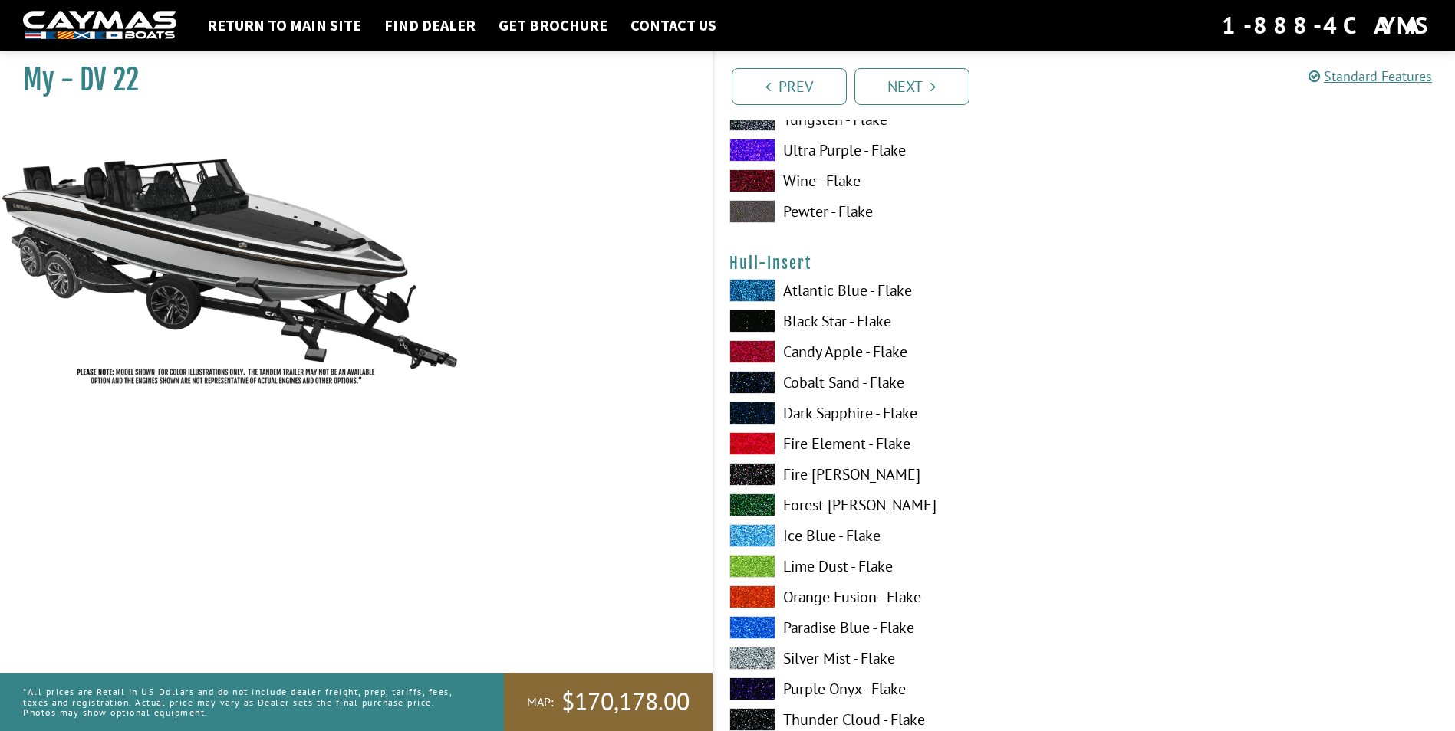
click at [754, 319] on span at bounding box center [752, 321] width 46 height 23
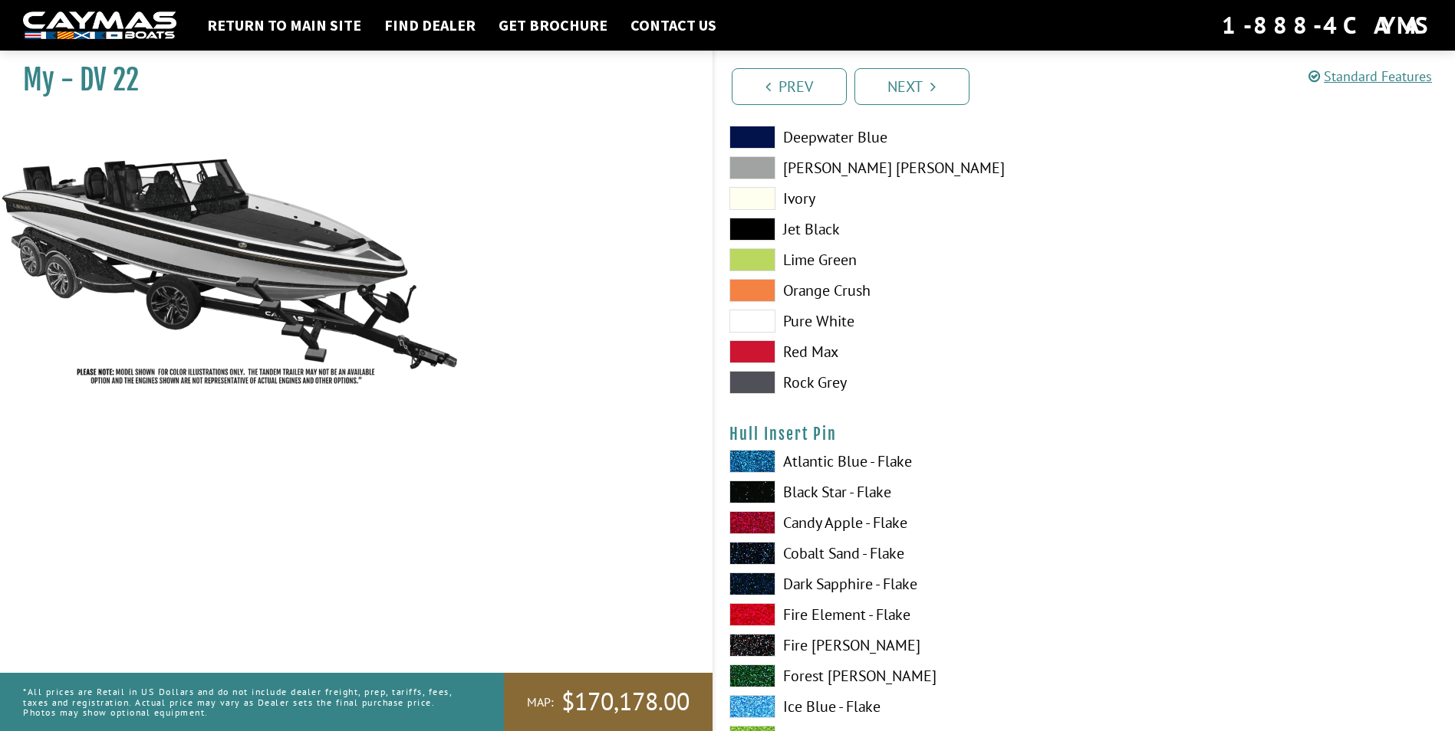
scroll to position [6287, 0]
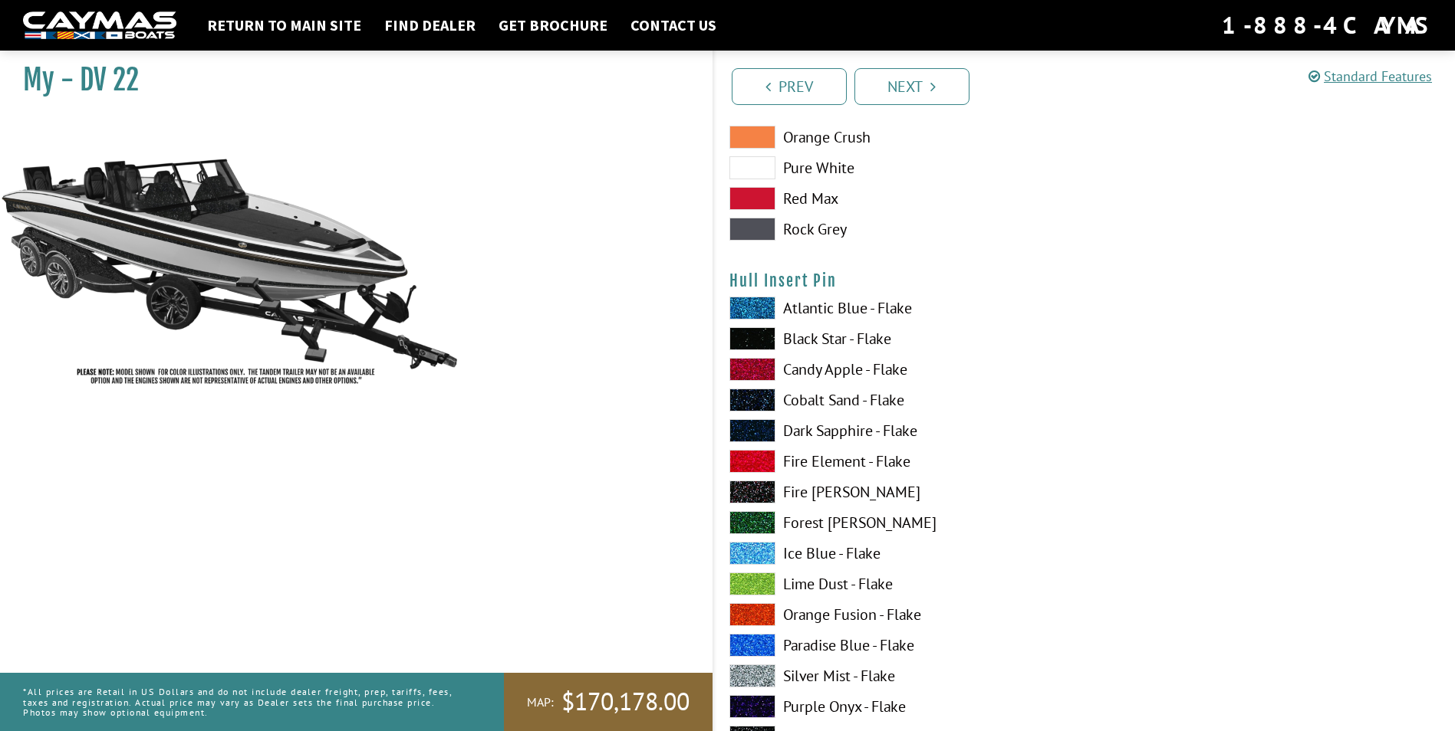
click at [754, 337] on span at bounding box center [752, 338] width 46 height 23
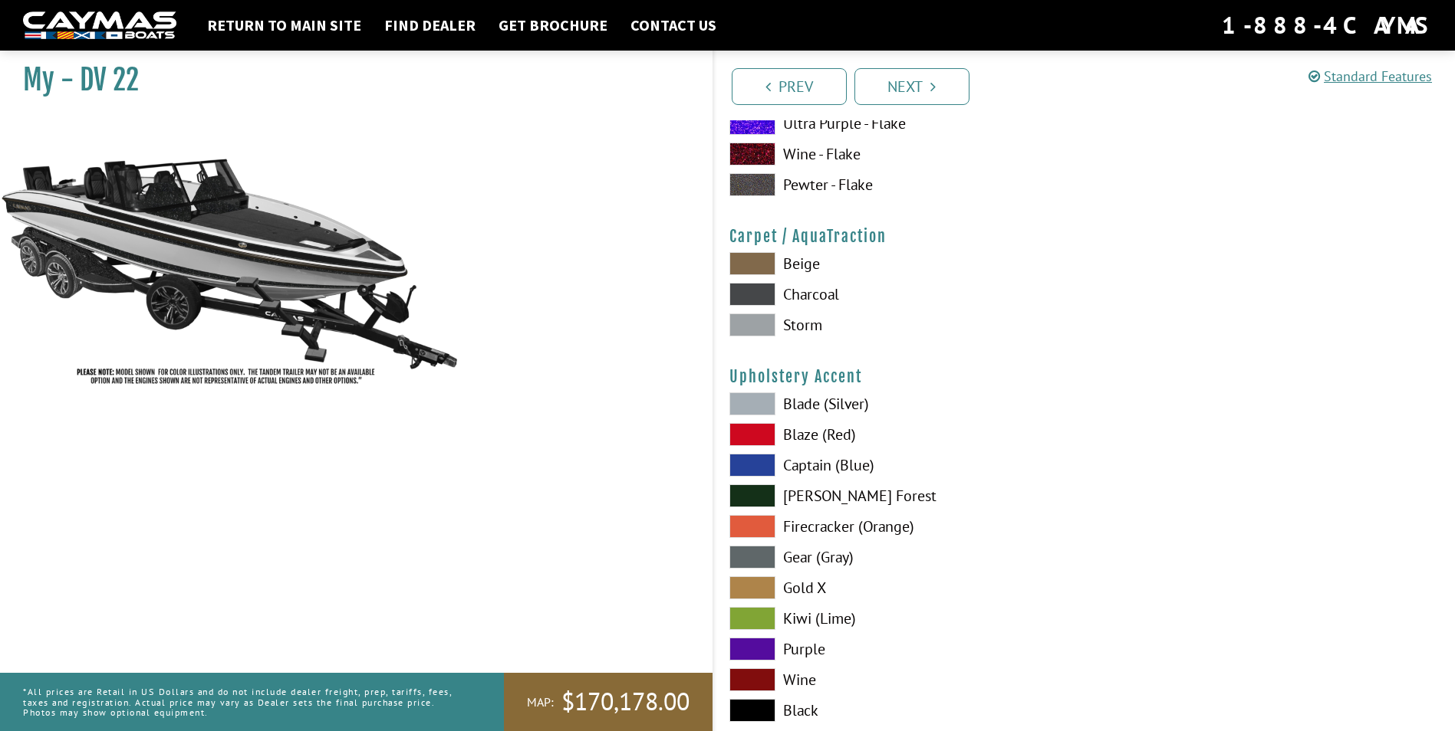
scroll to position [6901, 0]
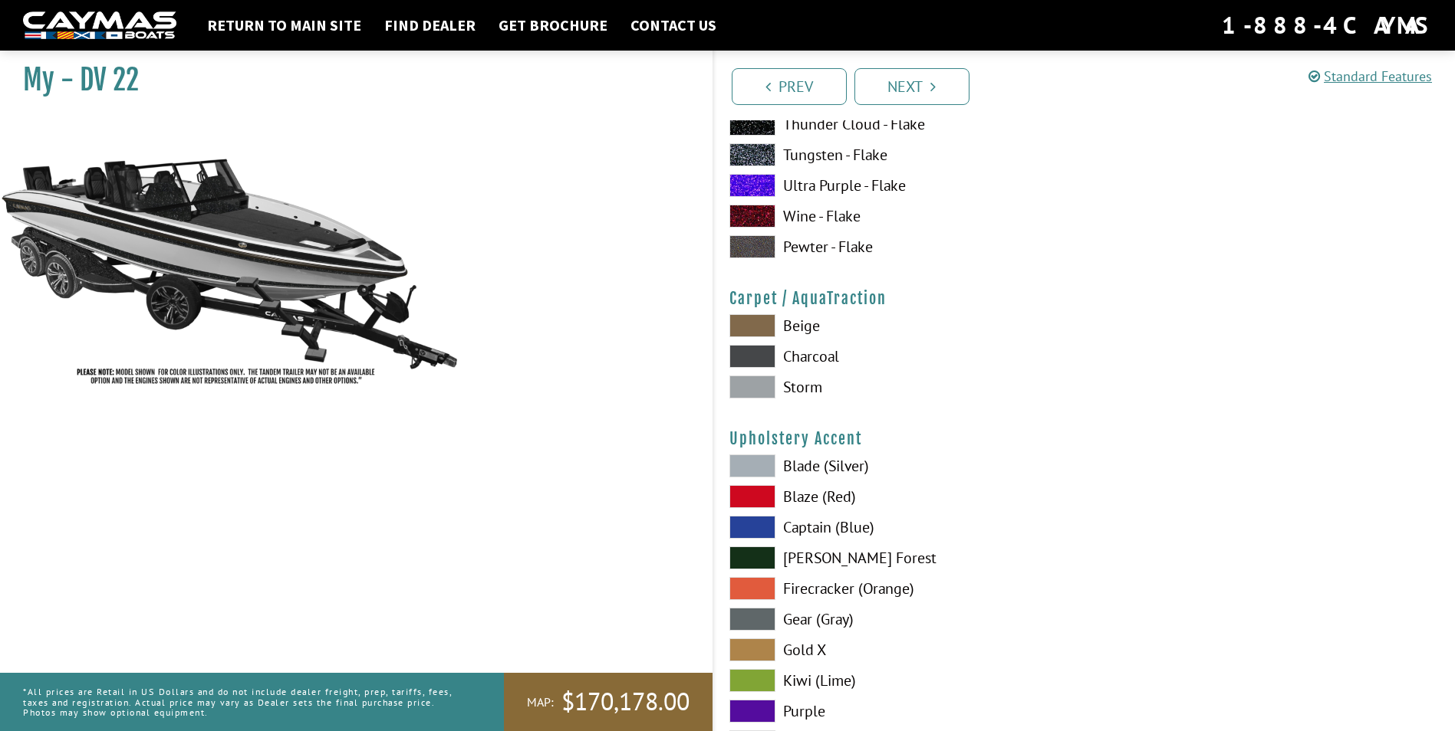
click at [756, 356] on span at bounding box center [752, 356] width 46 height 23
click at [758, 386] on span at bounding box center [752, 387] width 46 height 23
click at [762, 326] on span at bounding box center [752, 325] width 46 height 23
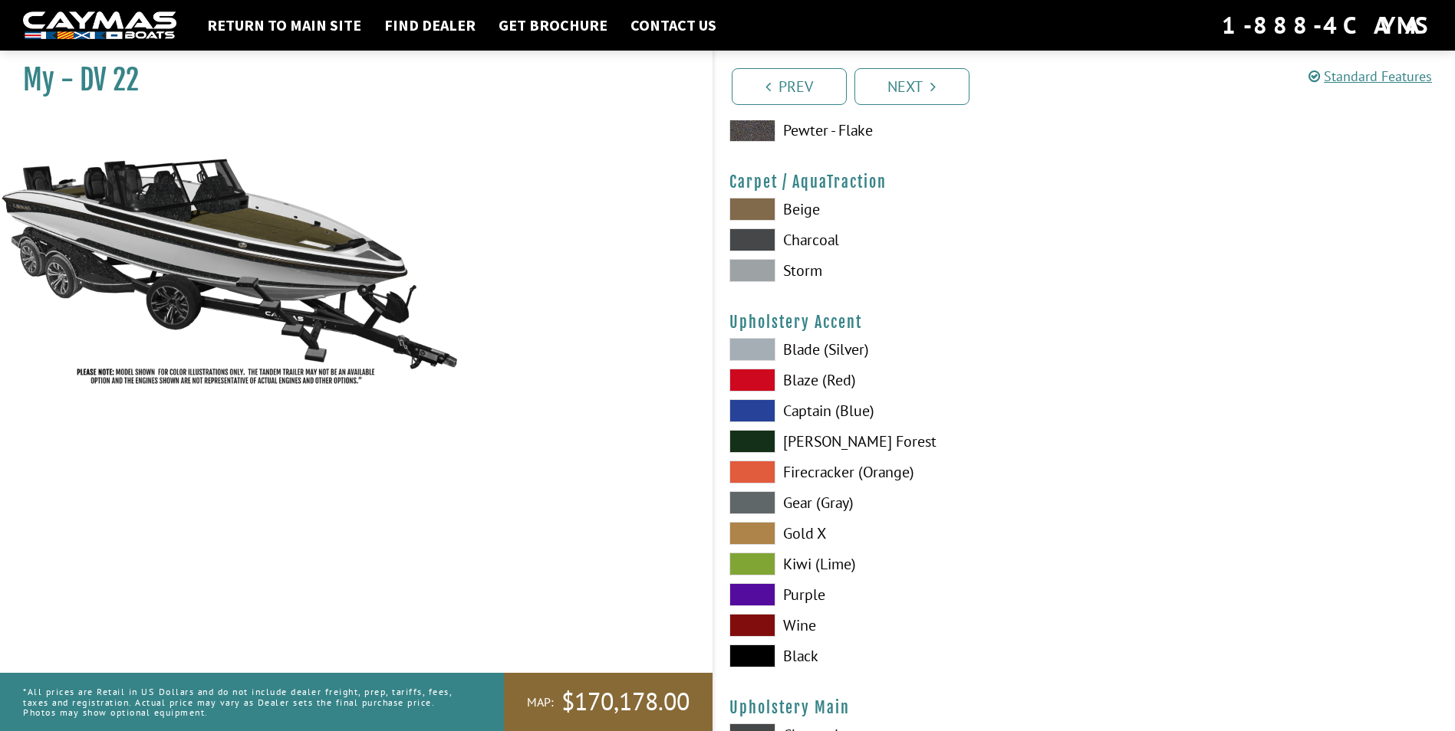
scroll to position [7054, 0]
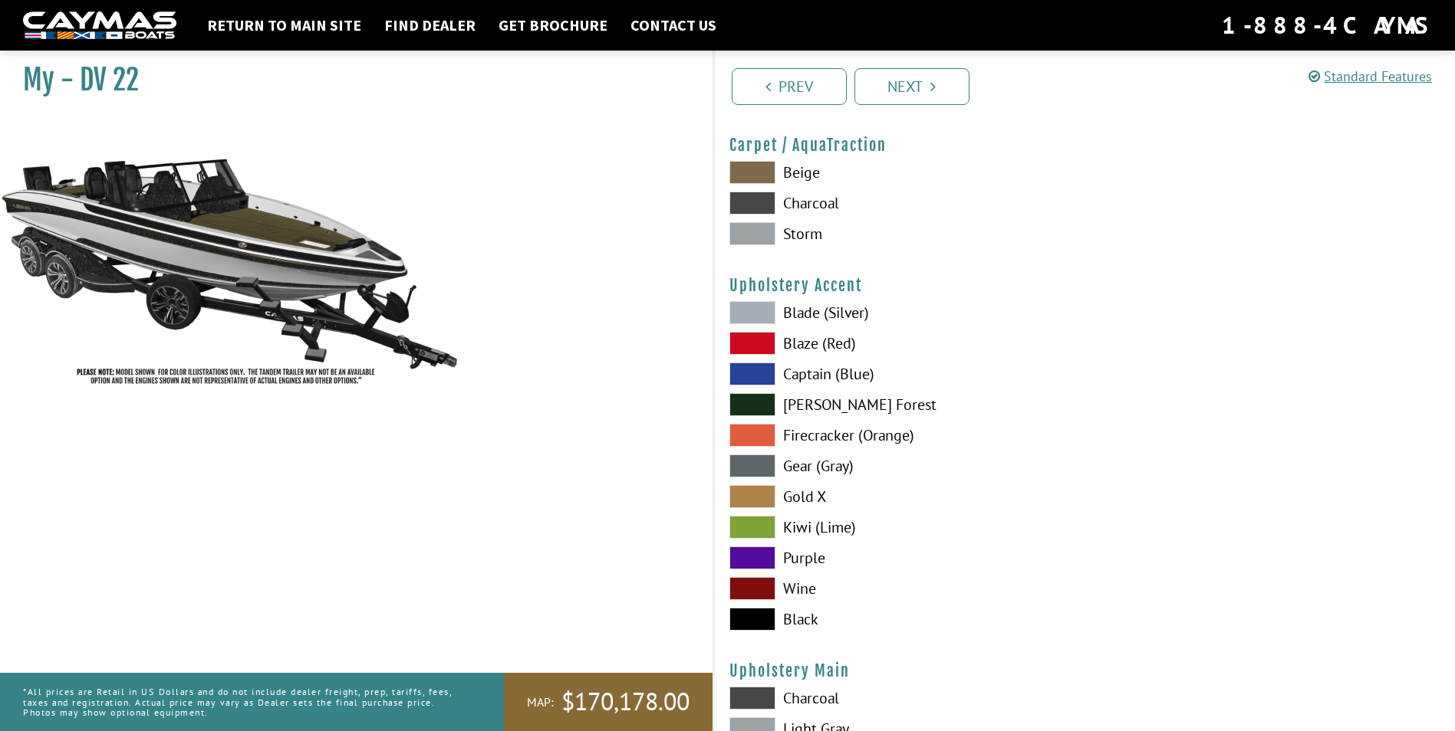
click at [763, 493] on span at bounding box center [752, 496] width 46 height 23
click at [748, 587] on span at bounding box center [752, 588] width 46 height 23
click at [753, 311] on span at bounding box center [752, 312] width 46 height 23
click at [753, 439] on span at bounding box center [752, 435] width 46 height 23
click at [741, 491] on span at bounding box center [752, 496] width 46 height 23
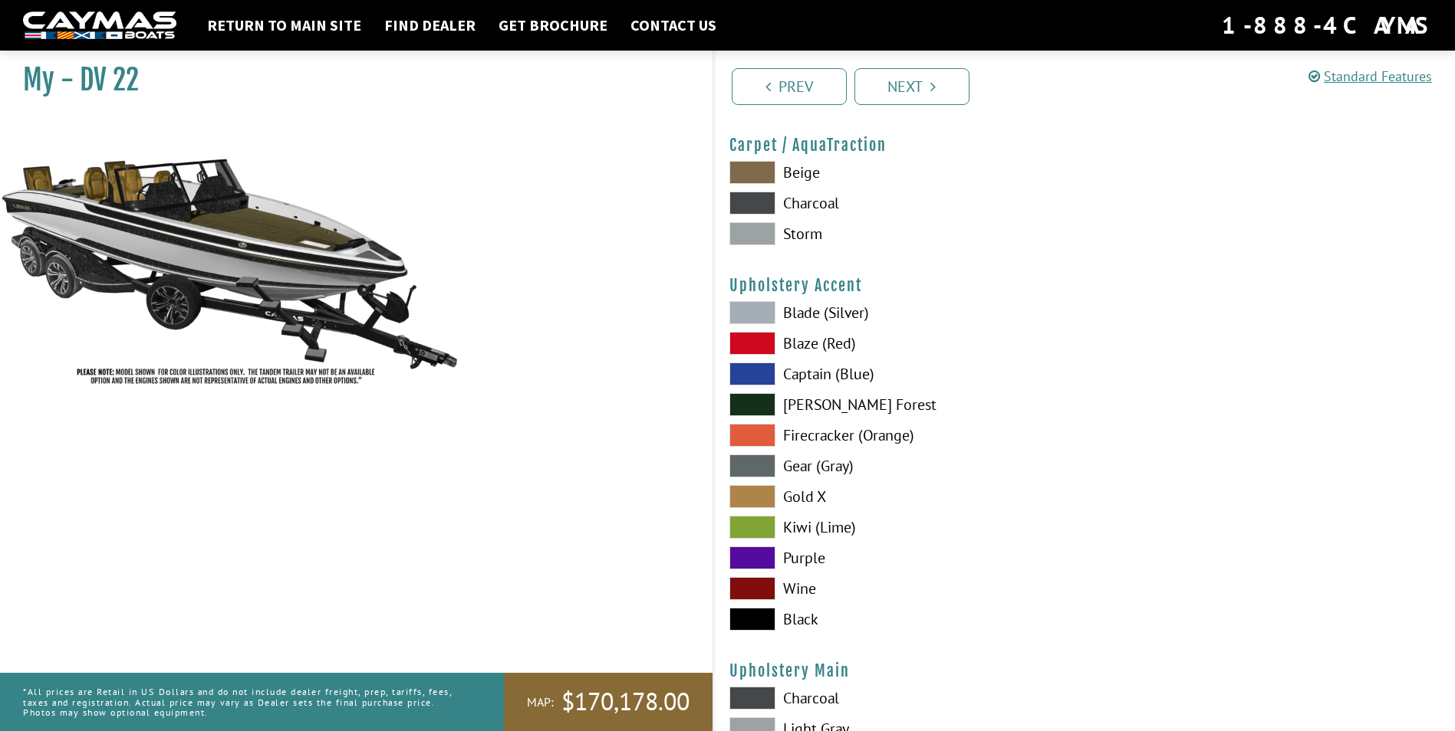
click at [746, 586] on span at bounding box center [752, 588] width 46 height 23
click at [746, 312] on span at bounding box center [752, 312] width 46 height 23
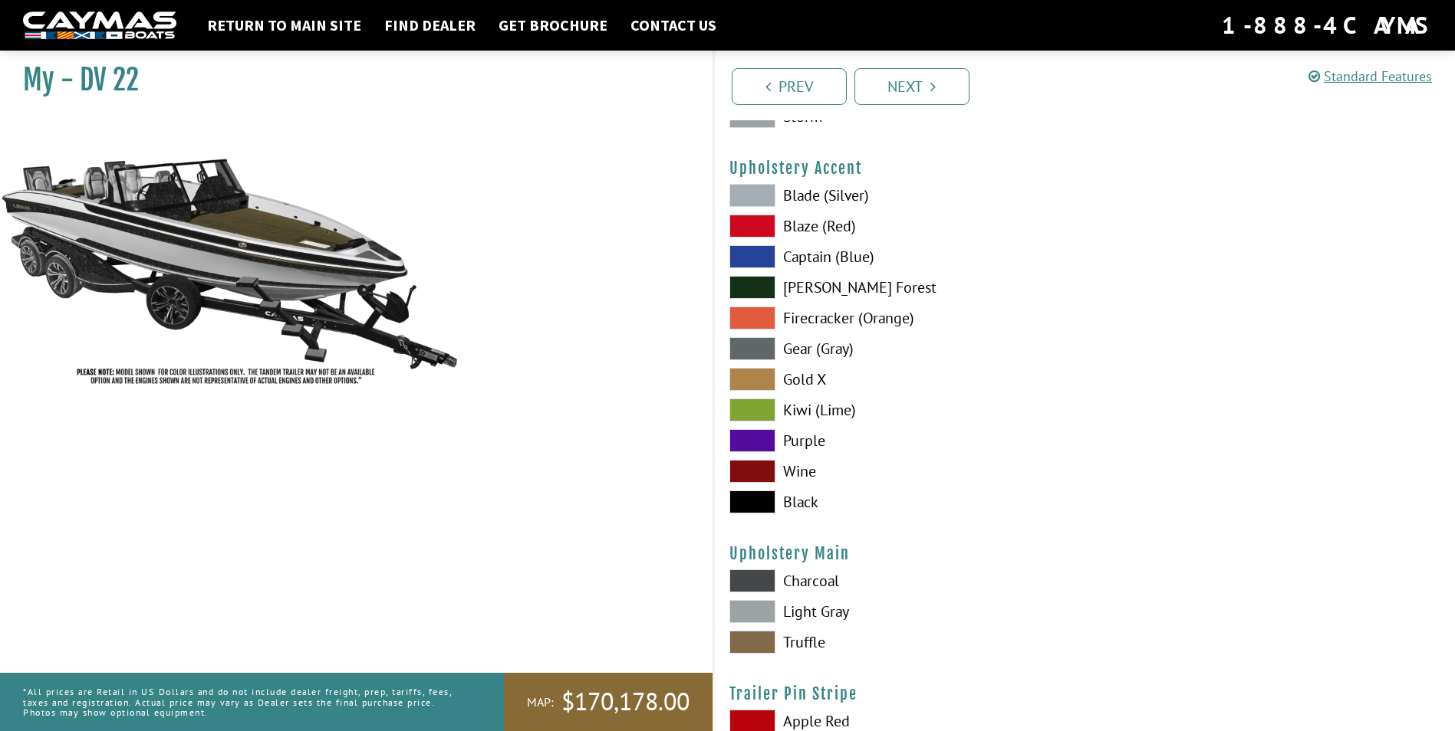
scroll to position [7207, 0]
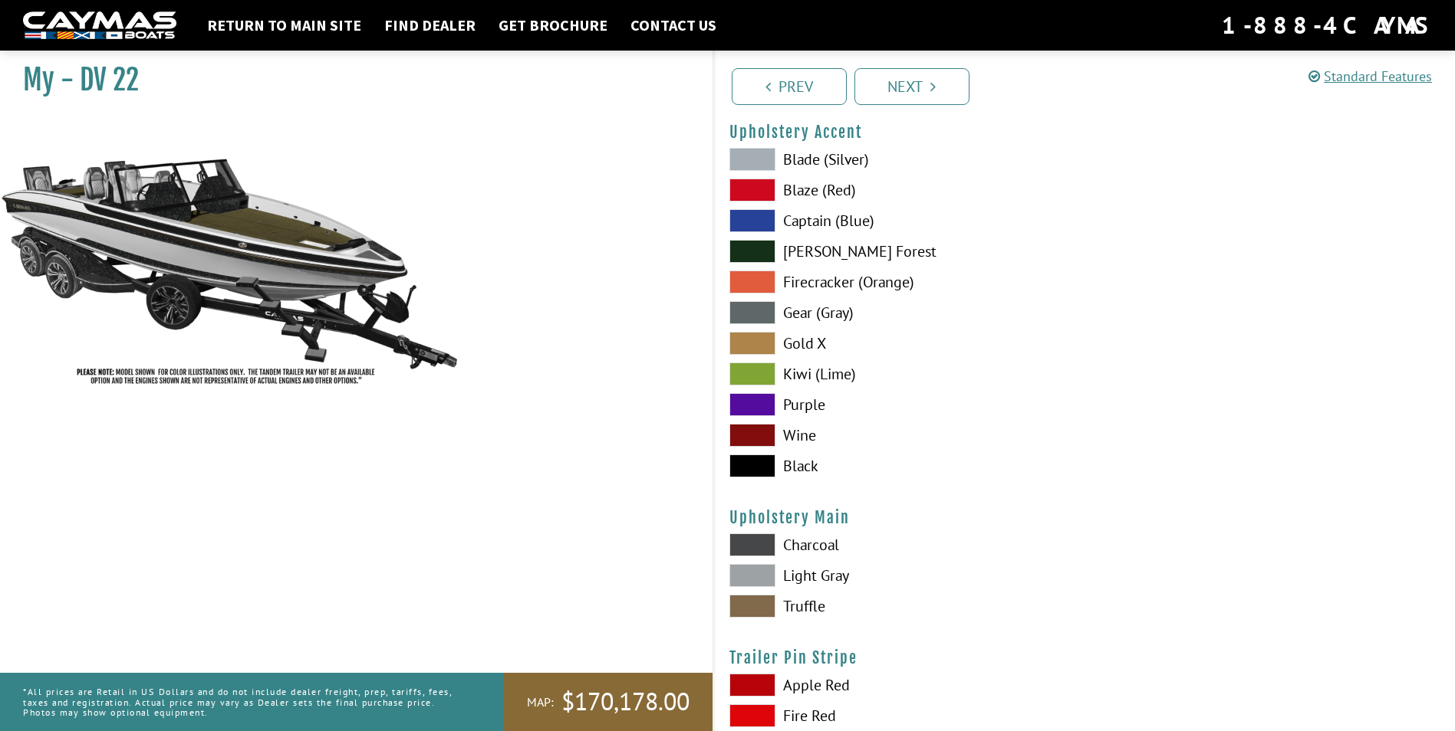
click at [758, 464] on span at bounding box center [752, 466] width 46 height 23
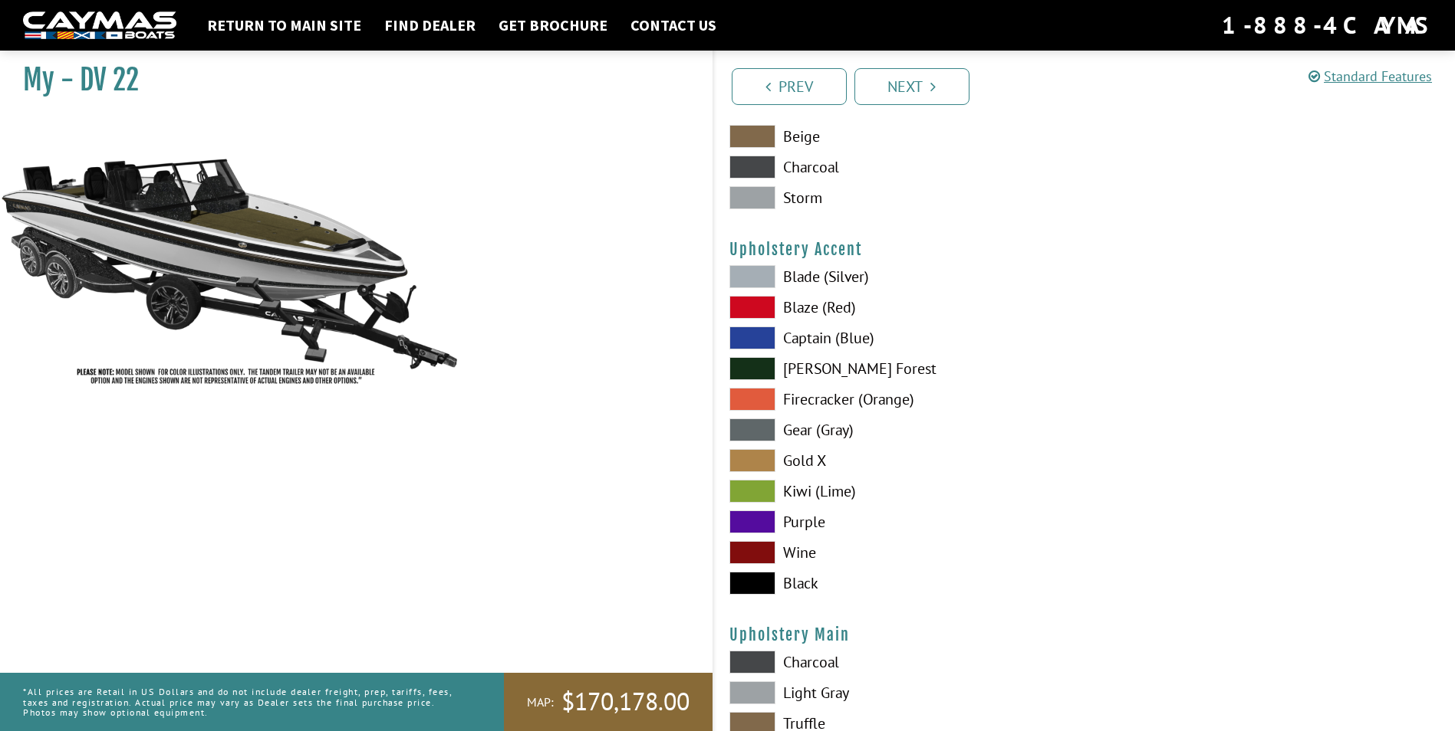
scroll to position [7054, 0]
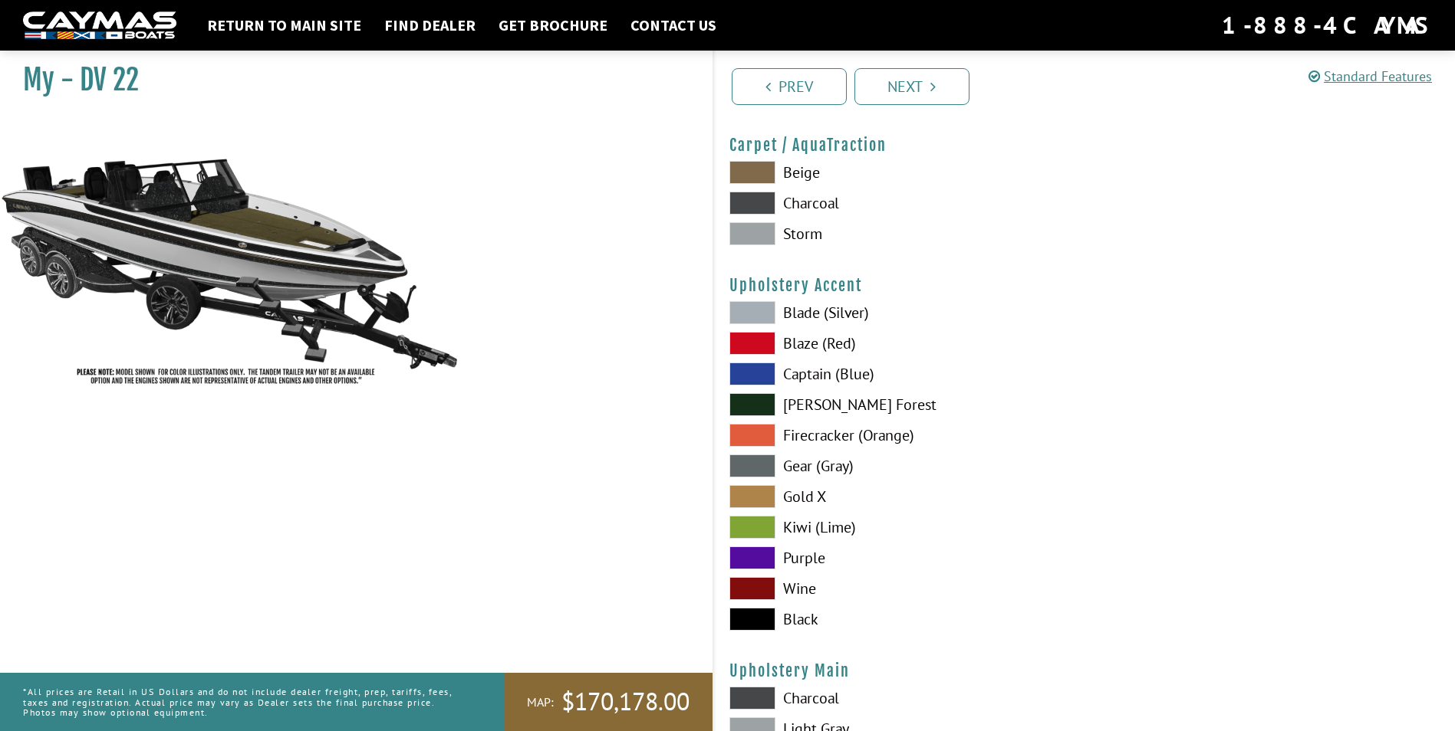
click at [756, 307] on span at bounding box center [752, 312] width 46 height 23
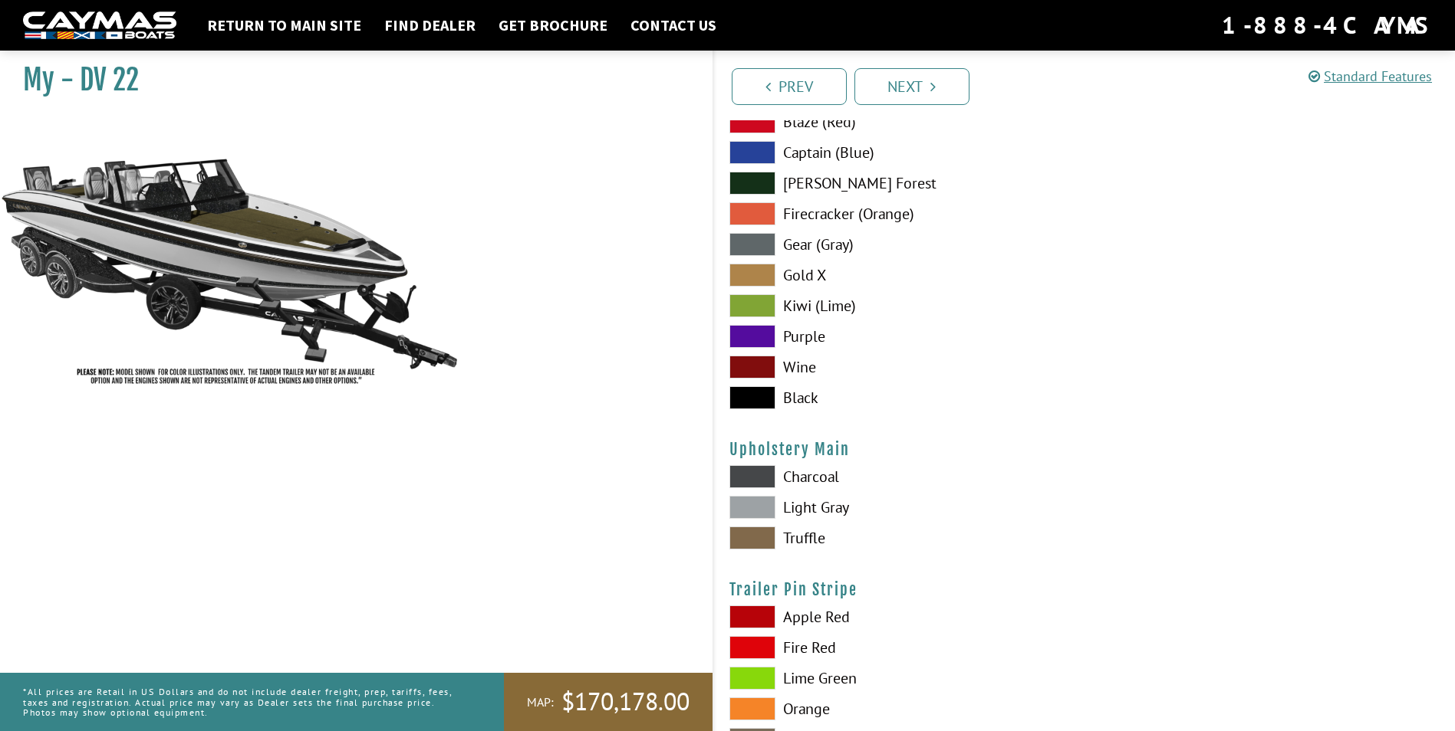
scroll to position [7361, 0]
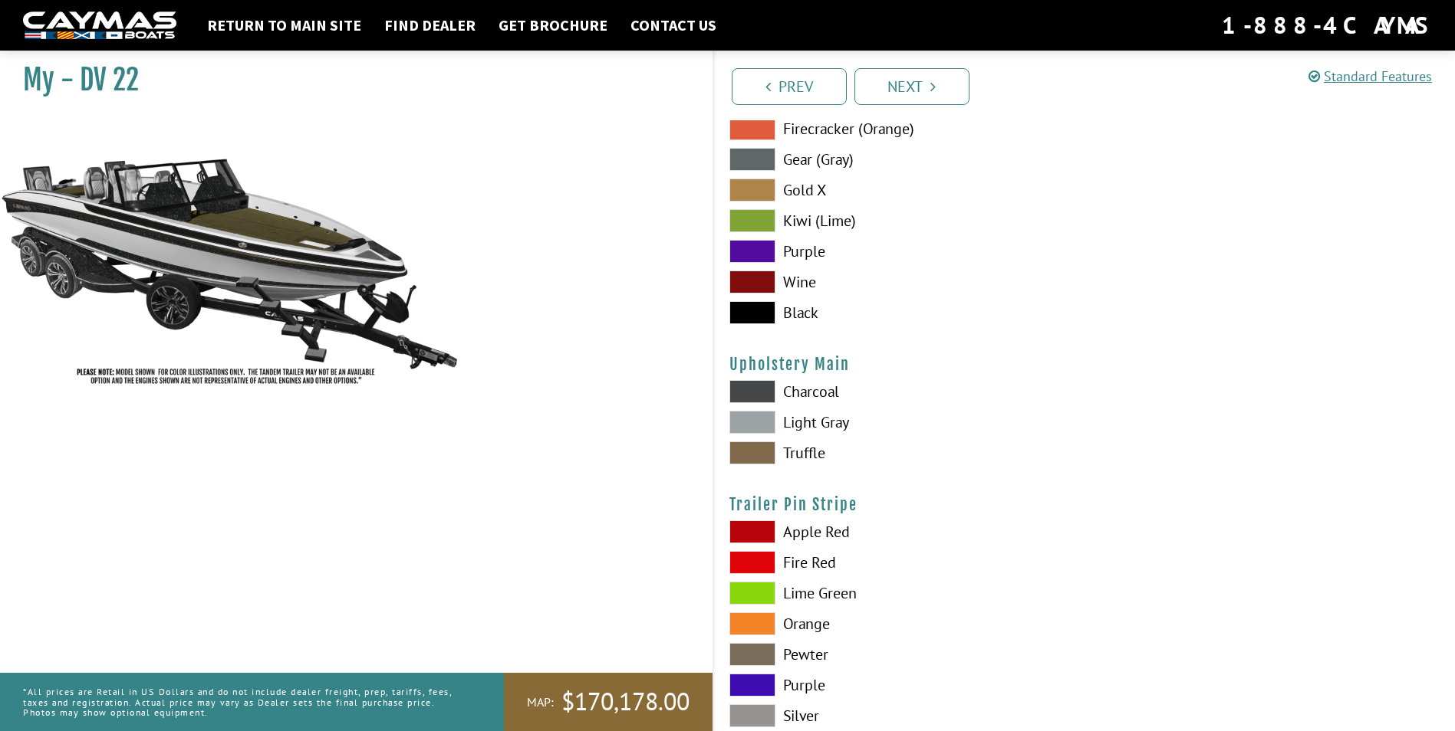
click at [758, 451] on span at bounding box center [752, 453] width 46 height 23
click at [751, 319] on span at bounding box center [752, 312] width 46 height 23
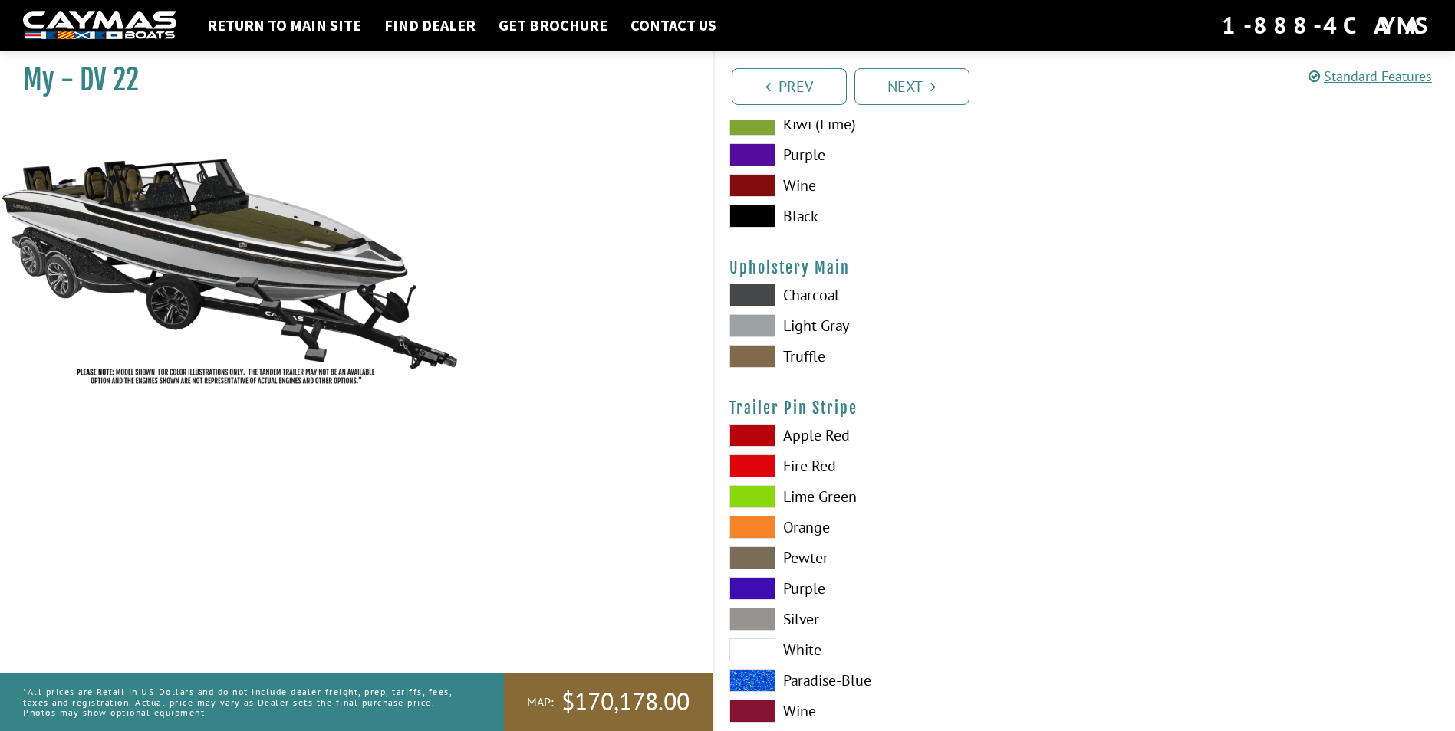
scroll to position [7494, 0]
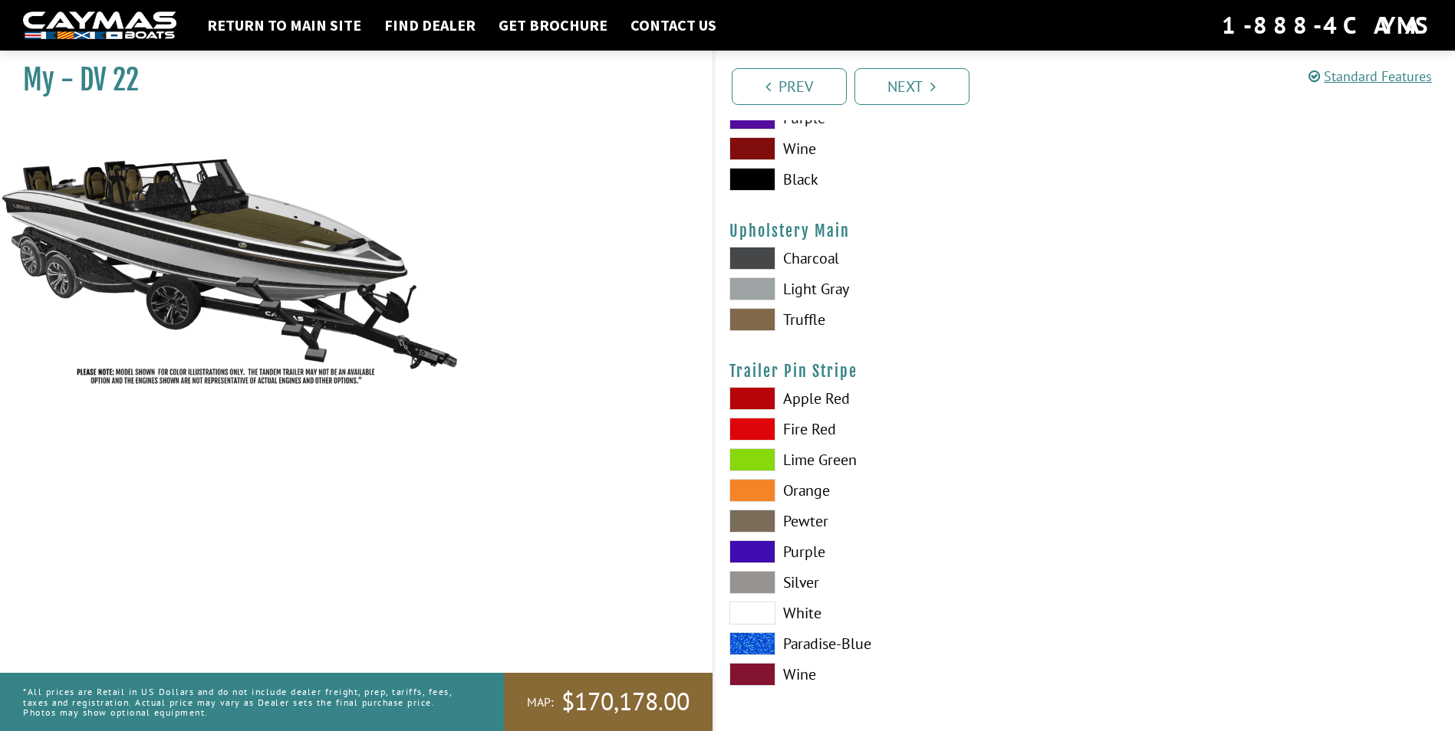
click at [762, 613] on span at bounding box center [752, 613] width 46 height 23
click at [915, 81] on link "Next" at bounding box center [911, 86] width 115 height 37
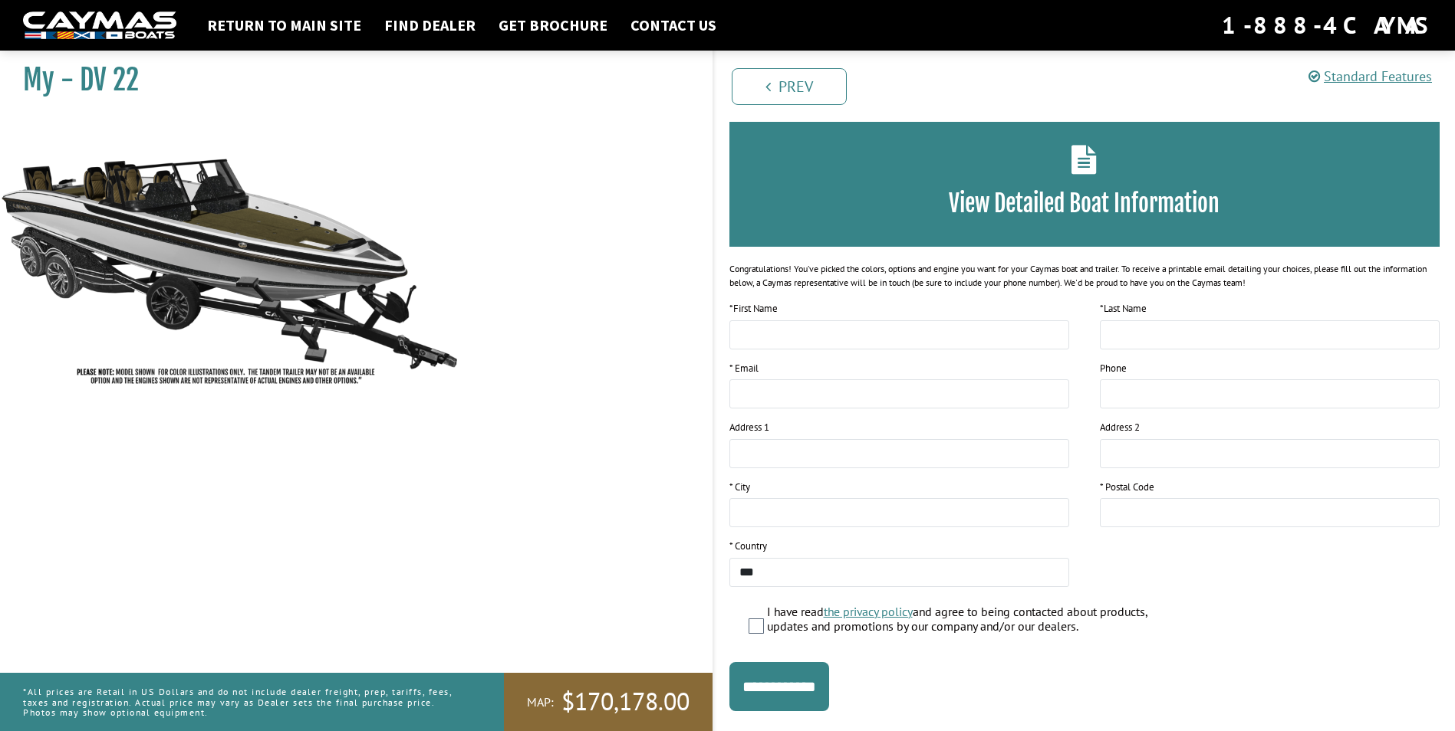
scroll to position [92, 0]
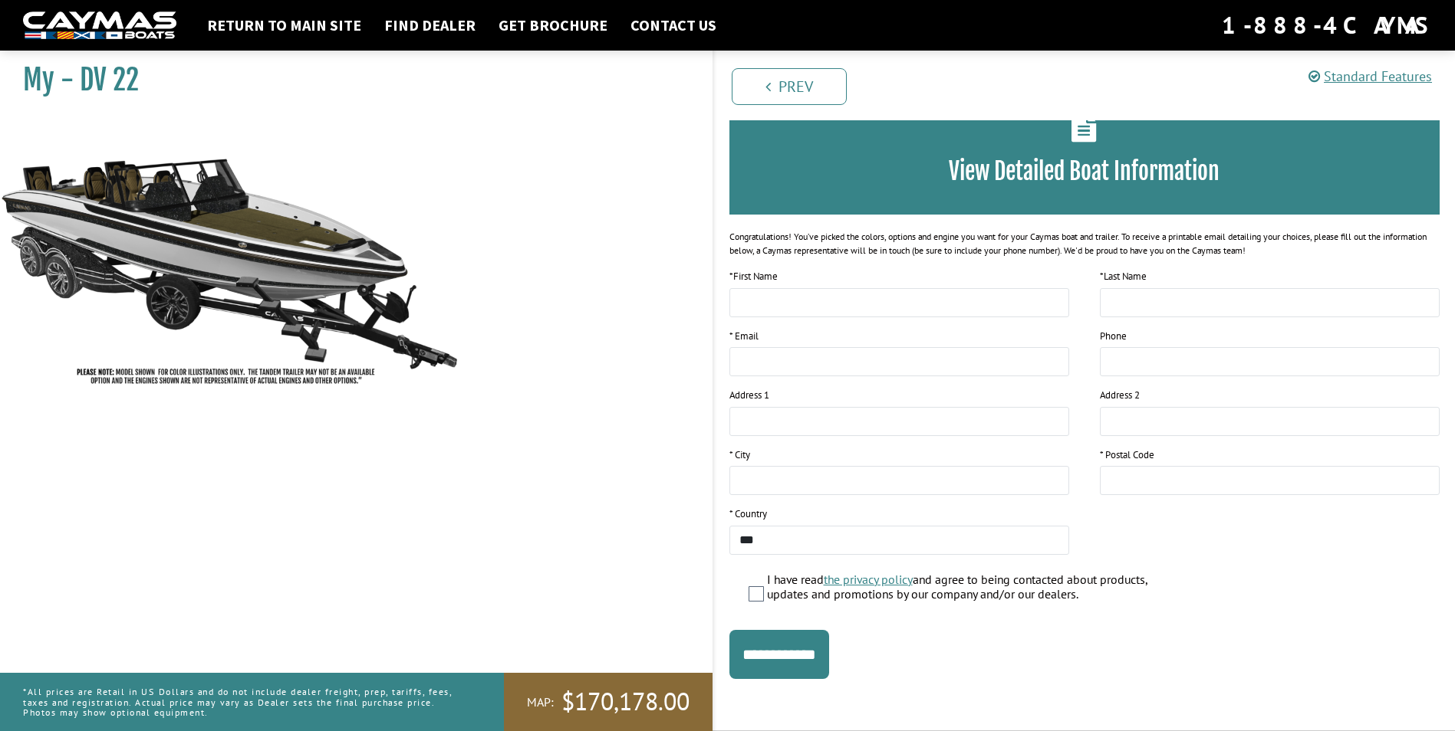
click at [320, 270] on img at bounding box center [230, 256] width 460 height 279
